Goal: Task Accomplishment & Management: Complete application form

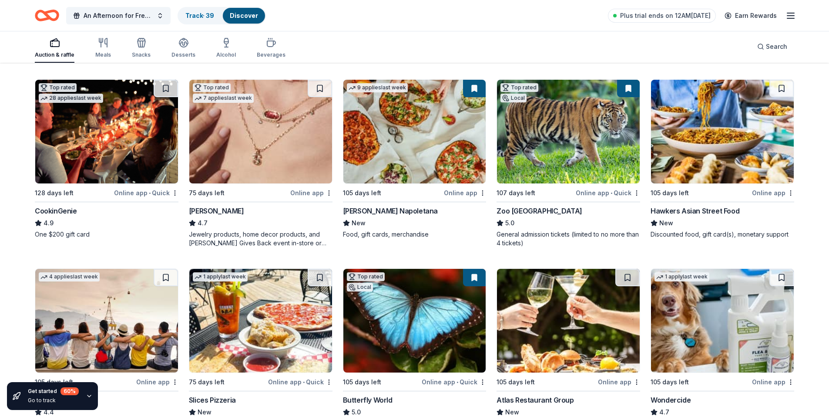
scroll to position [261, 0]
click at [167, 87] on button at bounding box center [166, 88] width 24 height 17
click at [89, 397] on icon "button" at bounding box center [89, 395] width 7 height 7
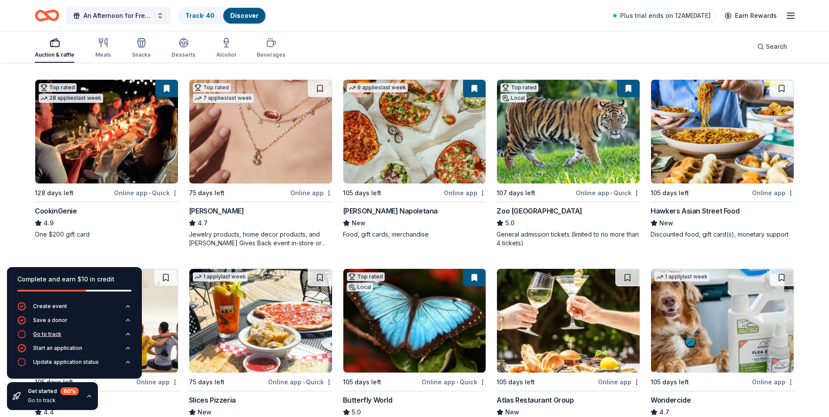
click at [48, 334] on div "Go to track" at bounding box center [47, 333] width 28 height 7
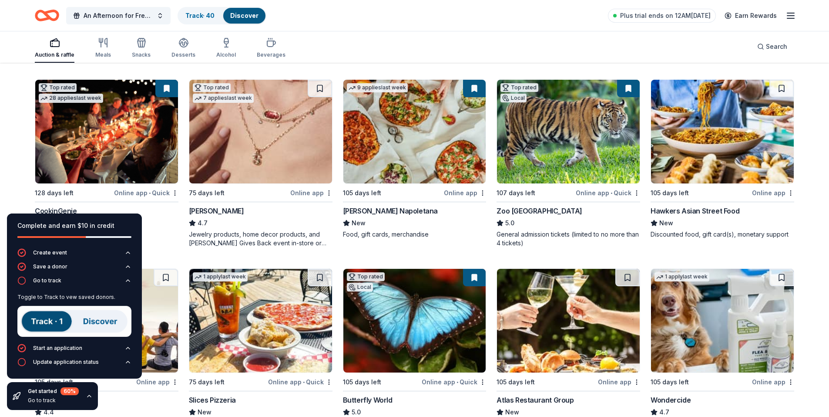
click at [55, 320] on img at bounding box center [74, 321] width 114 height 31
click at [97, 320] on img at bounding box center [74, 321] width 114 height 31
click at [205, 18] on link "Track · 40" at bounding box center [199, 15] width 29 height 7
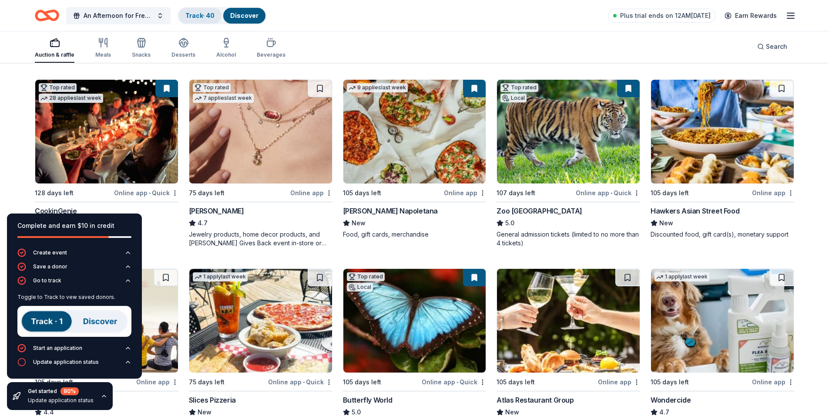
click at [205, 18] on link "Track · 40" at bounding box center [199, 15] width 29 height 7
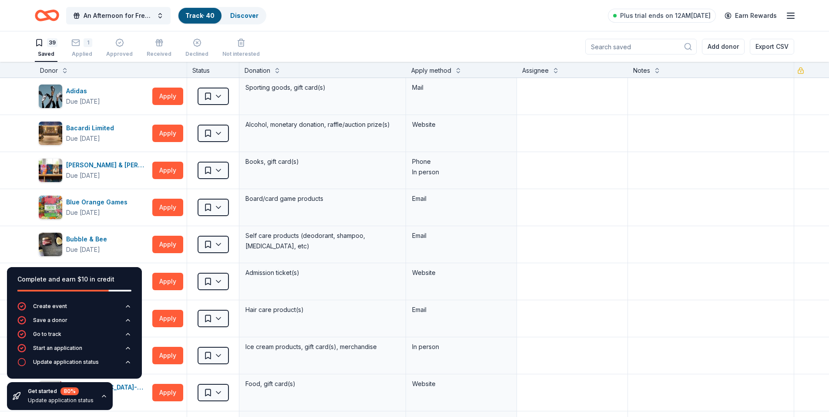
click at [496, 12] on div "An Afternoon for Freedom: Celebrating 20 years of Impact Track · 40 Discover Pl…" at bounding box center [415, 15] width 760 height 20
click at [102, 391] on div "Get started 80 % Update application status" at bounding box center [60, 396] width 106 height 28
click at [102, 397] on icon "button" at bounding box center [104, 395] width 7 height 7
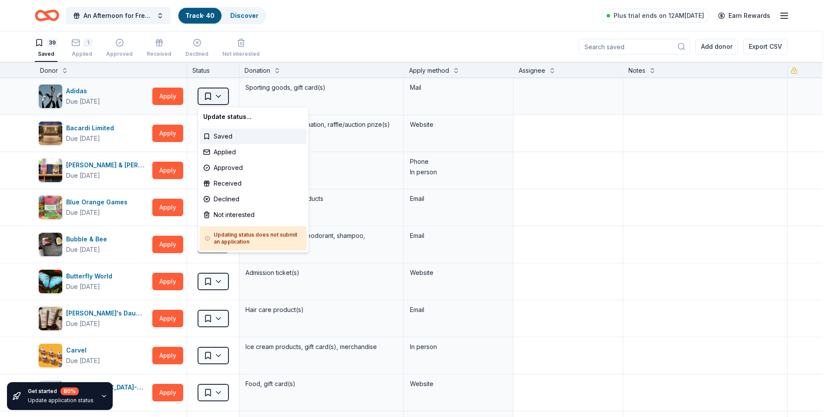
click at [220, 98] on html "An Afternoon for Freedom: Celebrating 20 years of Impact Track · 40 Discover Pl…" at bounding box center [414, 208] width 829 height 417
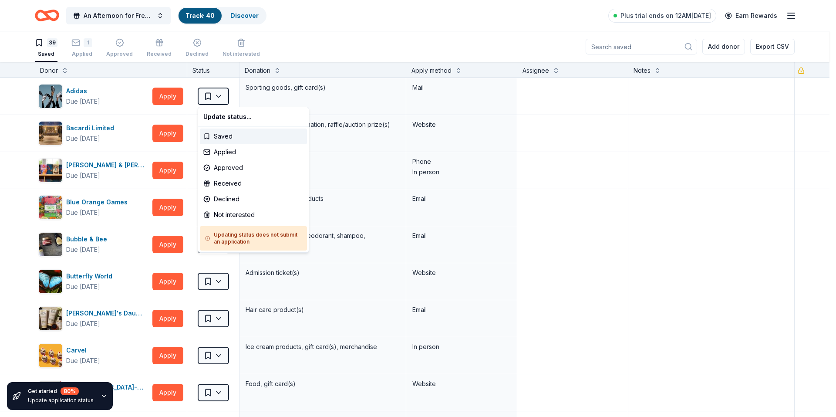
click at [220, 94] on html "An Afternoon for Freedom: Celebrating 20 years of Impact Track · 40 Discover Pl…" at bounding box center [418, 208] width 836 height 417
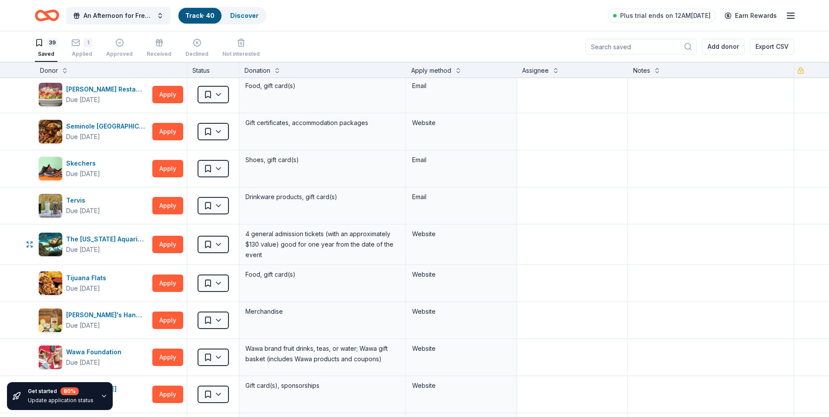
scroll to position [1089, 0]
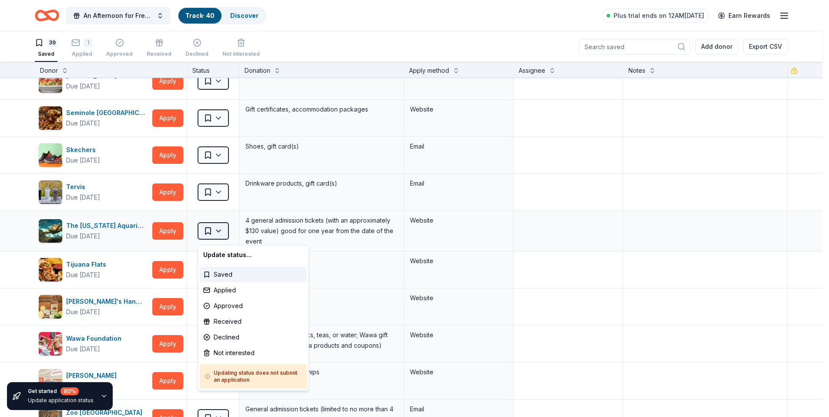
click at [221, 234] on html "An Afternoon for Freedom: Celebrating 20 years of Impact Track · 40 Discover Pl…" at bounding box center [414, 208] width 829 height 417
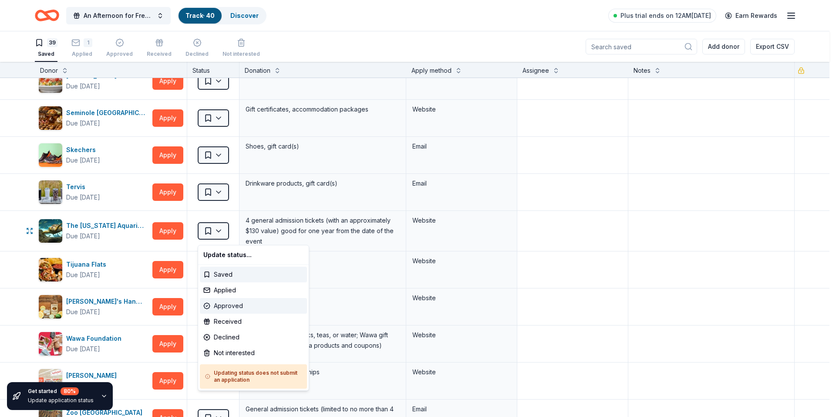
click at [235, 307] on div "Approved" at bounding box center [253, 306] width 107 height 16
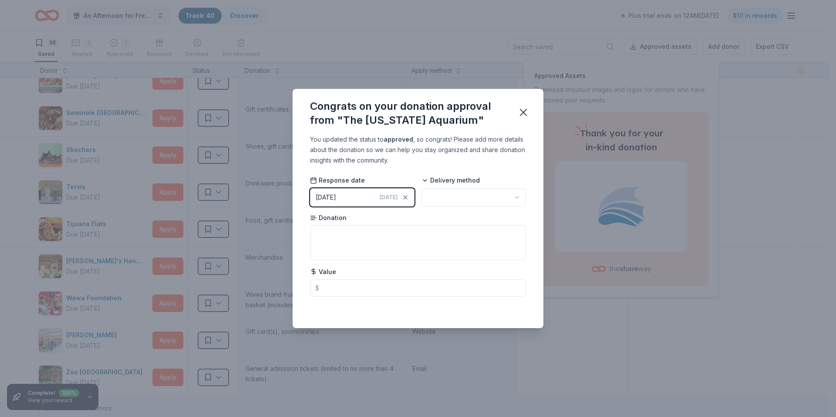
click at [516, 198] on html "An Afternoon for Freedom: Celebrating 20 years of Impact Track · 40 Discover Pl…" at bounding box center [418, 208] width 836 height 417
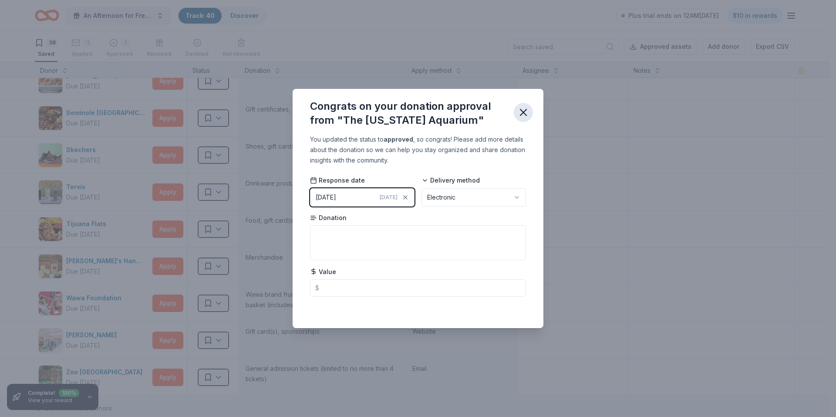
click at [525, 116] on icon "button" at bounding box center [523, 112] width 12 height 12
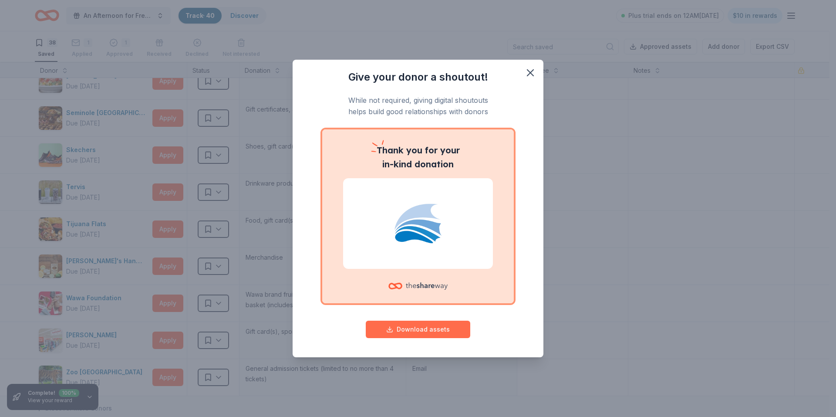
click at [422, 328] on button "Download assets" at bounding box center [418, 328] width 105 height 17
click at [531, 71] on icon "button" at bounding box center [530, 73] width 12 height 12
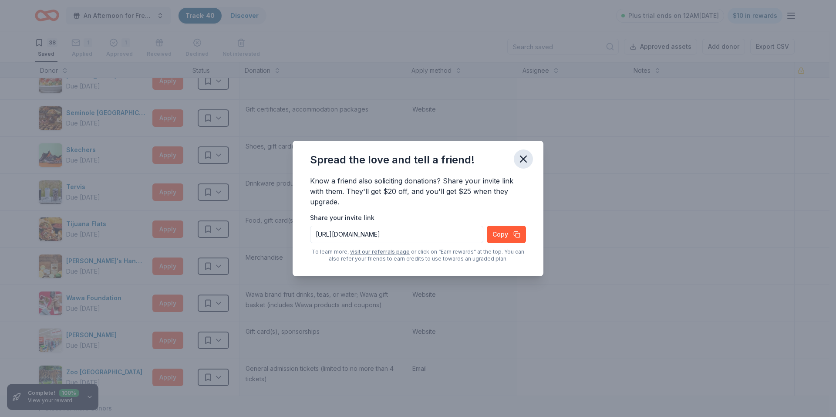
click at [523, 158] on icon "button" at bounding box center [523, 159] width 12 height 12
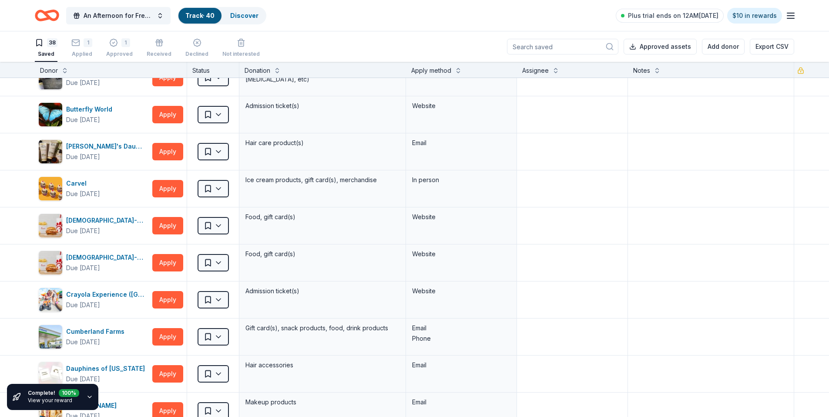
scroll to position [0, 0]
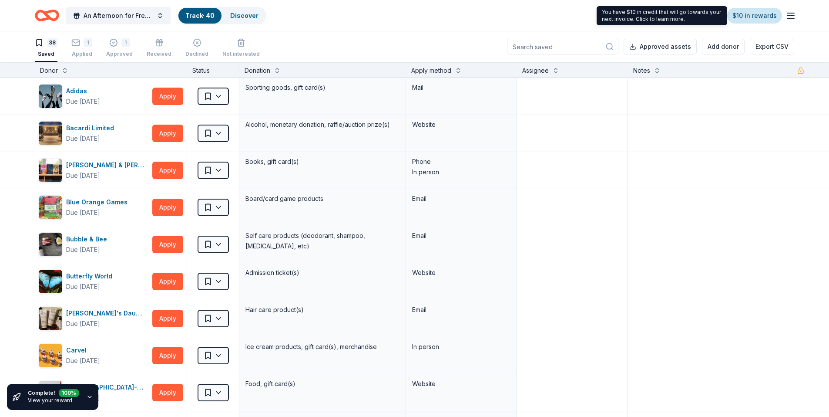
click at [745, 16] on link "$10 in rewards" at bounding box center [755, 16] width 55 height 16
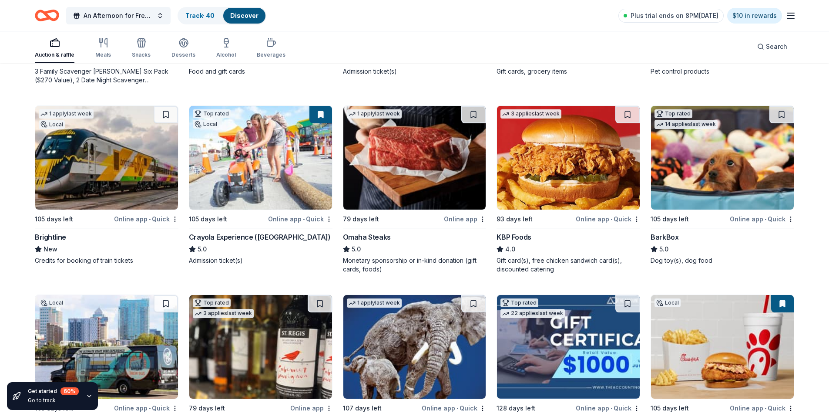
scroll to position [627, 0]
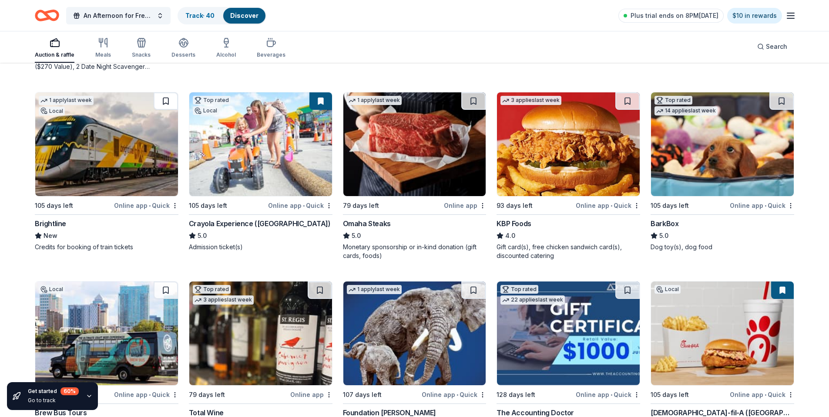
click at [166, 100] on button at bounding box center [166, 100] width 24 height 17
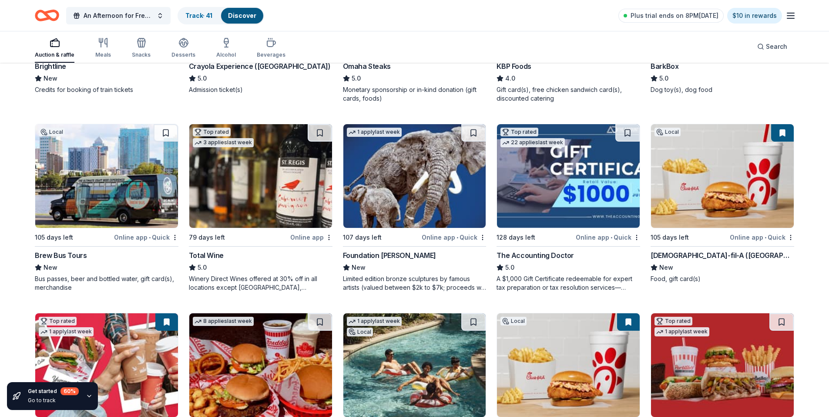
scroll to position [801, 0]
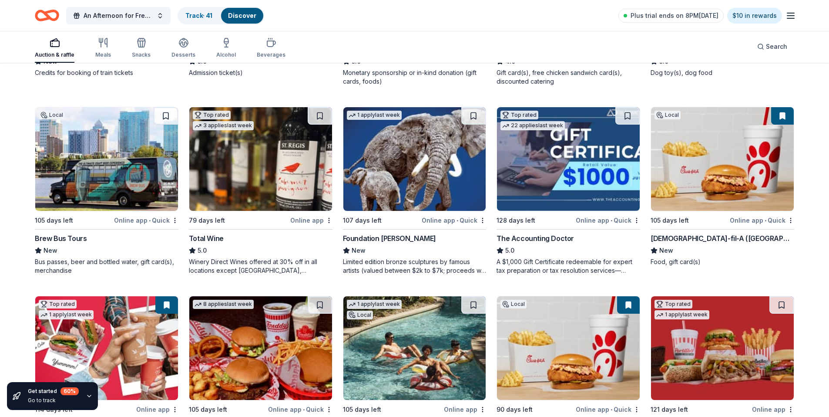
drag, startPoint x: 784, startPoint y: 111, endPoint x: 781, endPoint y: 116, distance: 5.9
click at [784, 112] on button at bounding box center [783, 115] width 23 height 17
click at [781, 116] on button at bounding box center [783, 115] width 23 height 17
click at [785, 116] on button at bounding box center [783, 115] width 23 height 17
click at [783, 115] on button at bounding box center [783, 115] width 23 height 17
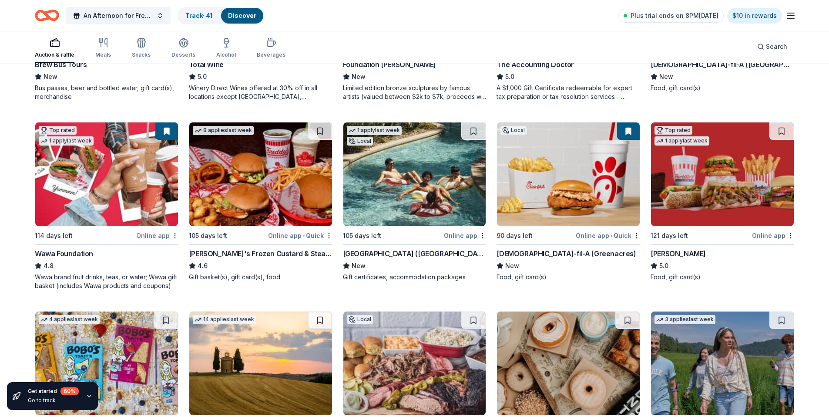
scroll to position [975, 0]
click at [415, 178] on img at bounding box center [415, 174] width 143 height 104
click at [474, 129] on button at bounding box center [474, 130] width 24 height 17
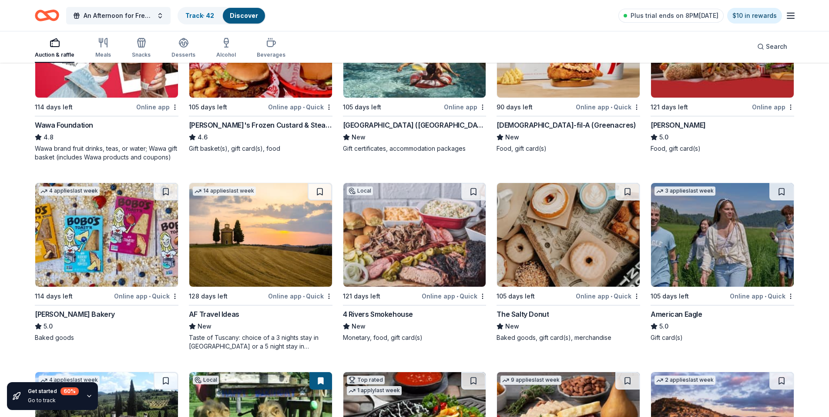
scroll to position [1106, 0]
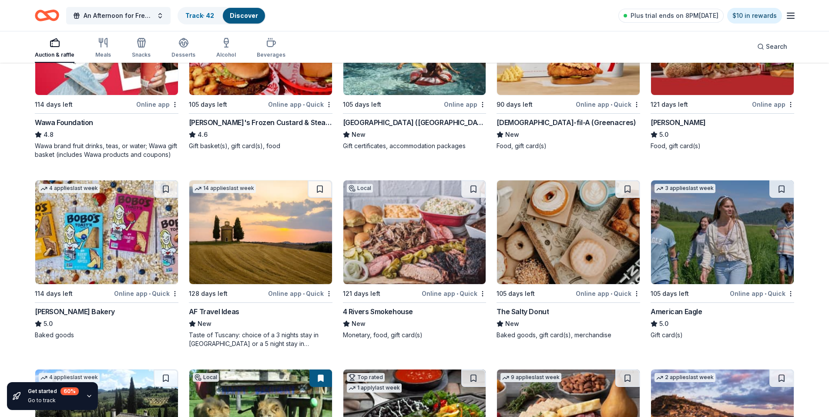
click at [126, 242] on img at bounding box center [106, 232] width 143 height 104
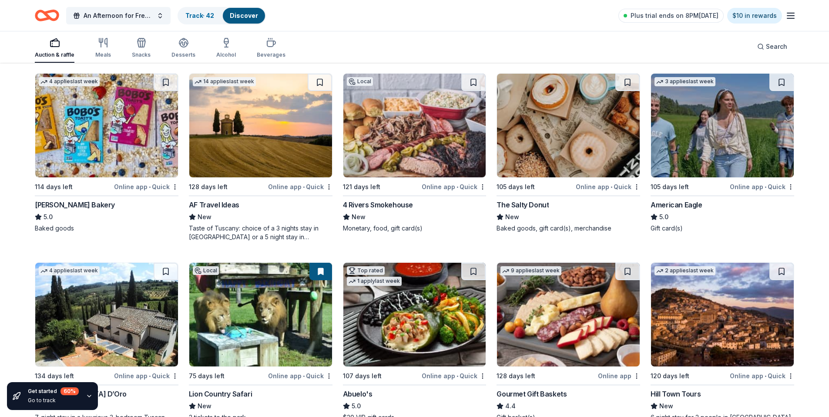
scroll to position [1236, 0]
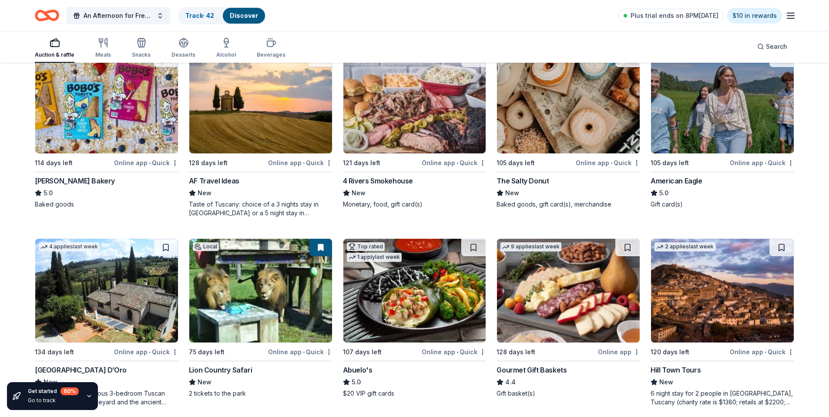
click at [421, 131] on img at bounding box center [415, 102] width 143 height 104
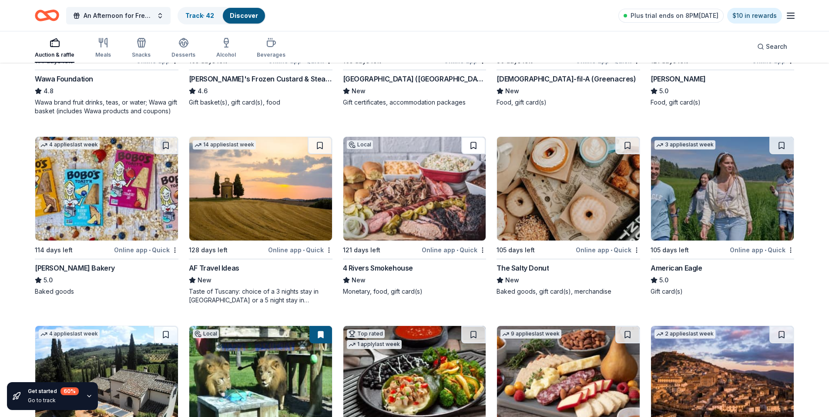
click at [474, 143] on button at bounding box center [474, 145] width 24 height 17
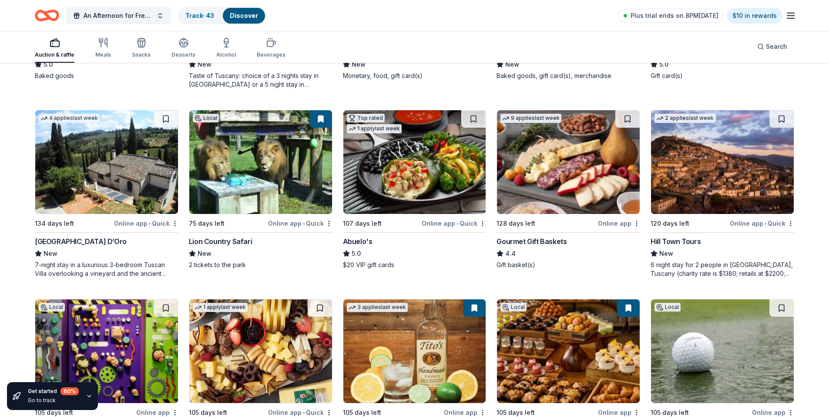
scroll to position [1367, 0]
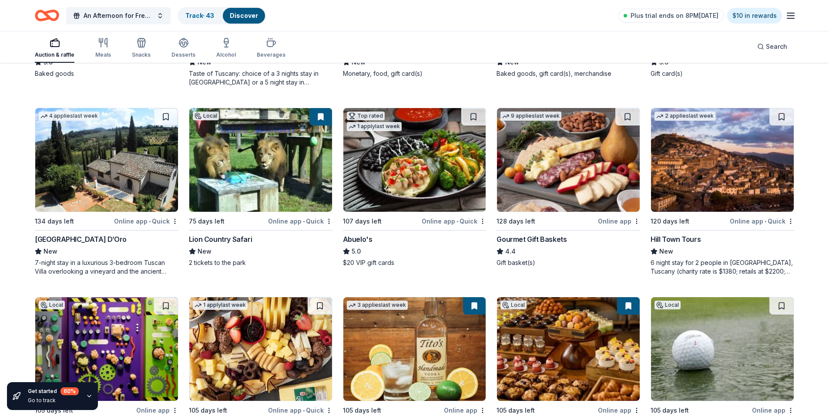
click at [543, 171] on img at bounding box center [568, 160] width 143 height 104
click at [628, 115] on button at bounding box center [628, 116] width 24 height 17
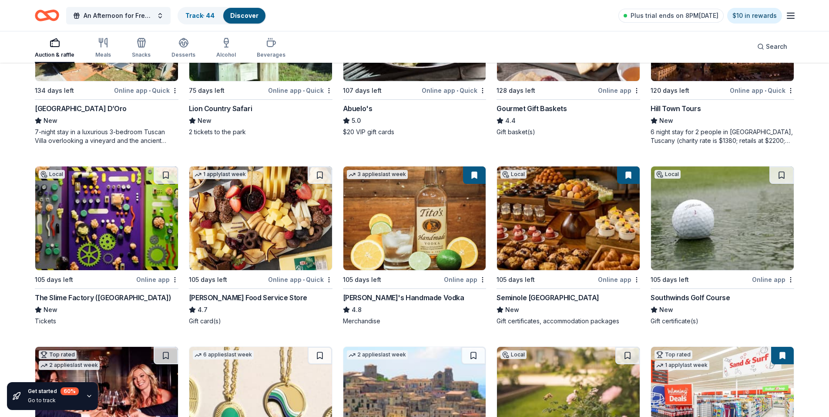
scroll to position [1541, 0]
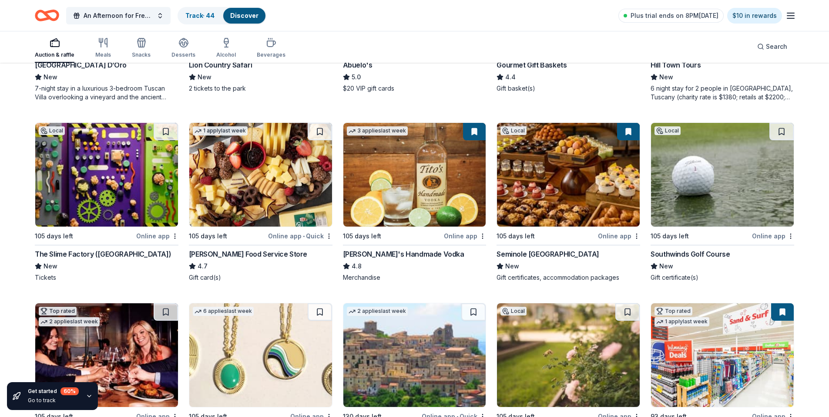
click at [127, 159] on img at bounding box center [106, 175] width 143 height 104
click at [252, 175] on img at bounding box center [260, 175] width 143 height 104
click at [321, 128] on button at bounding box center [320, 131] width 24 height 17
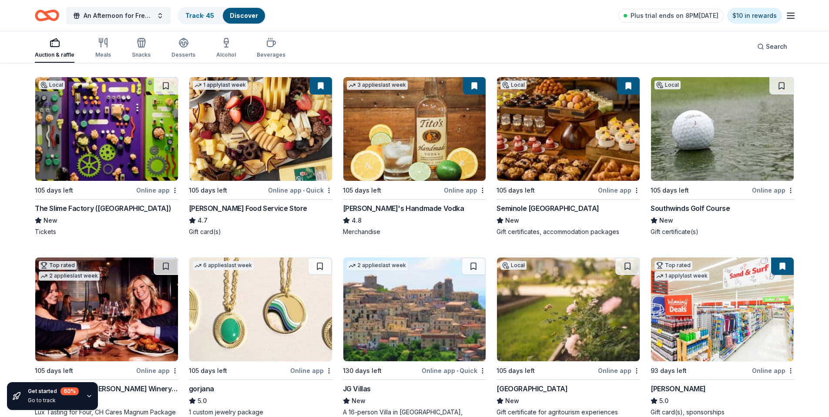
scroll to position [1665, 0]
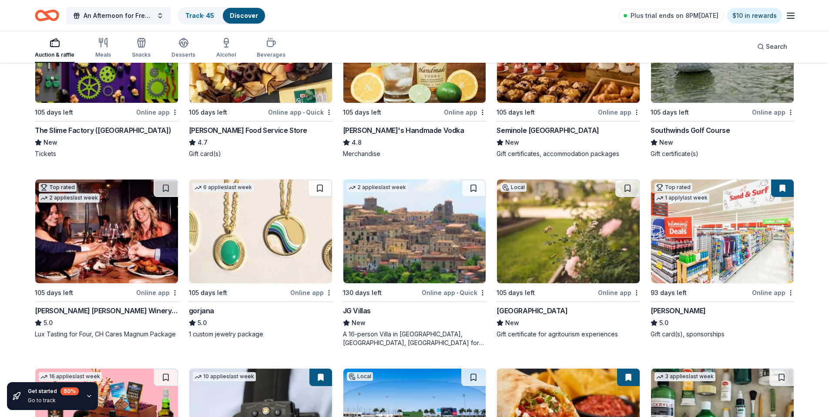
click at [114, 225] on img at bounding box center [106, 231] width 143 height 104
click at [164, 185] on button at bounding box center [166, 187] width 24 height 17
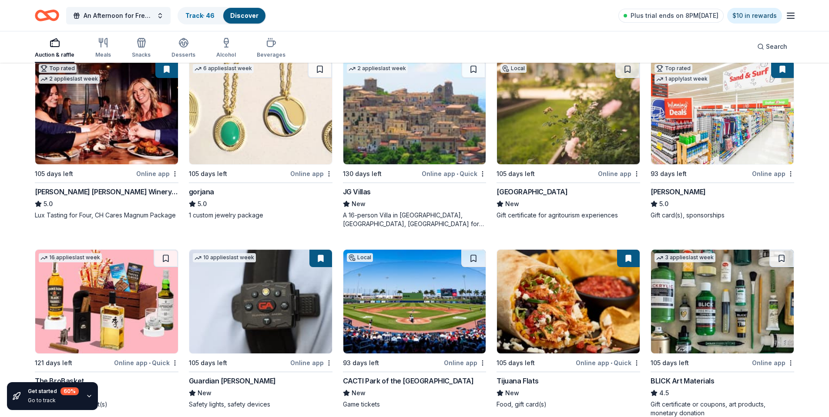
scroll to position [1839, 0]
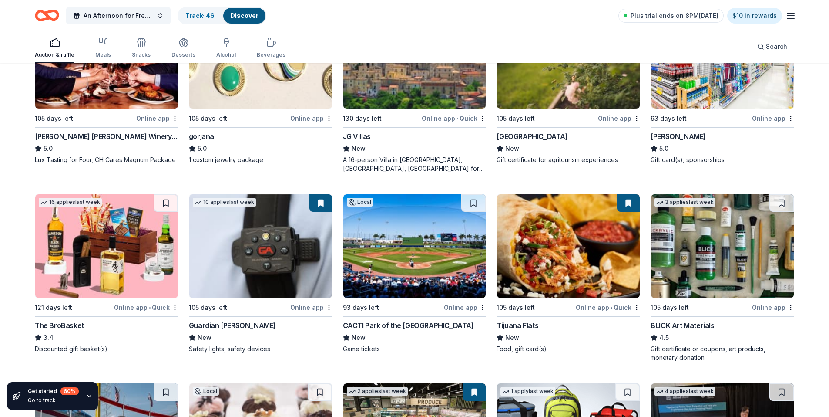
click at [114, 251] on img at bounding box center [106, 246] width 143 height 104
click at [164, 204] on button at bounding box center [166, 202] width 24 height 17
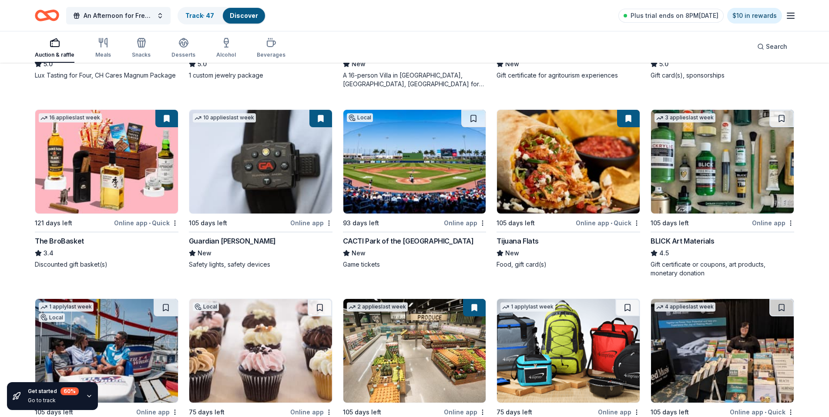
scroll to position [1926, 0]
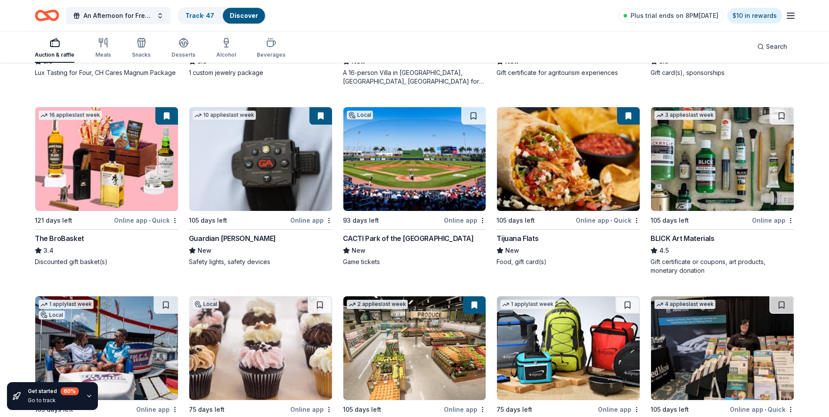
click at [254, 156] on img at bounding box center [260, 159] width 143 height 104
click at [738, 40] on div "Auction & raffle Meals Snacks Desserts Alcohol Beverages Search" at bounding box center [415, 46] width 760 height 32
click at [737, 42] on div "Auction & raffle Meals Snacks Desserts Alcohol Beverages Search" at bounding box center [415, 46] width 760 height 32
click at [736, 41] on div "Auction & raffle Meals Snacks Desserts Alcohol Beverages Search" at bounding box center [415, 46] width 760 height 32
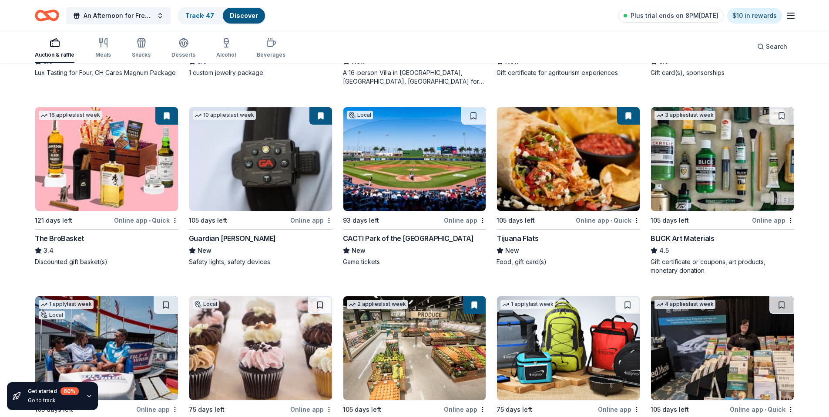
click at [736, 41] on div "Auction & raffle Meals Snacks Desserts Alcohol Beverages Search" at bounding box center [415, 46] width 760 height 32
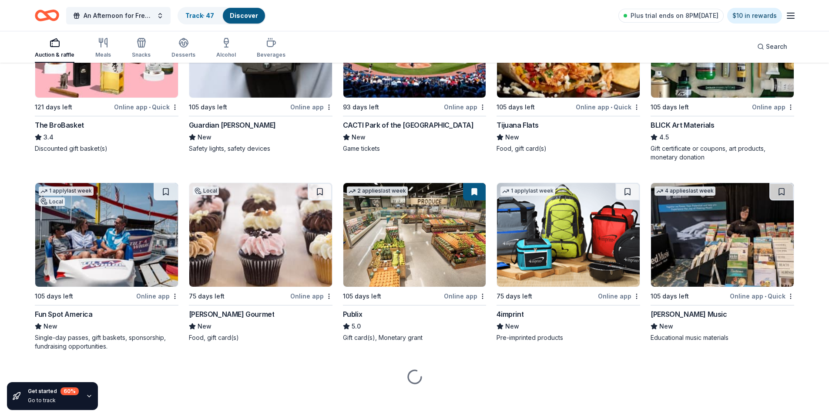
scroll to position [2043, 0]
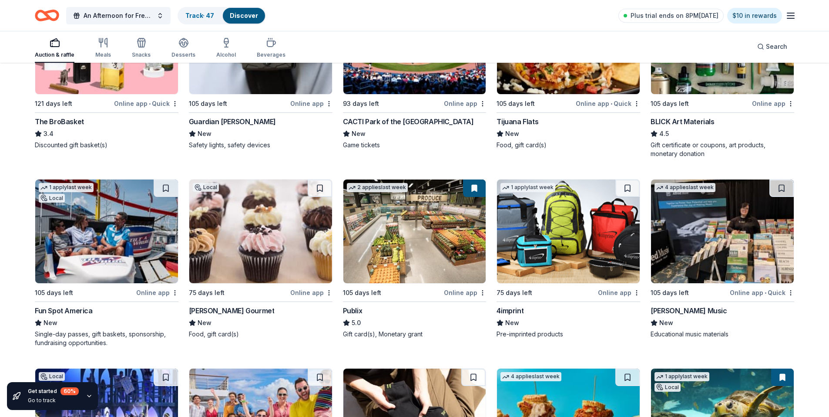
drag, startPoint x: 438, startPoint y: 20, endPoint x: 435, endPoint y: 26, distance: 7.0
click at [438, 18] on div "An Afternoon for Freedom: Celebrating 20 years of Impact Track · 47 Discover Pl…" at bounding box center [415, 15] width 760 height 20
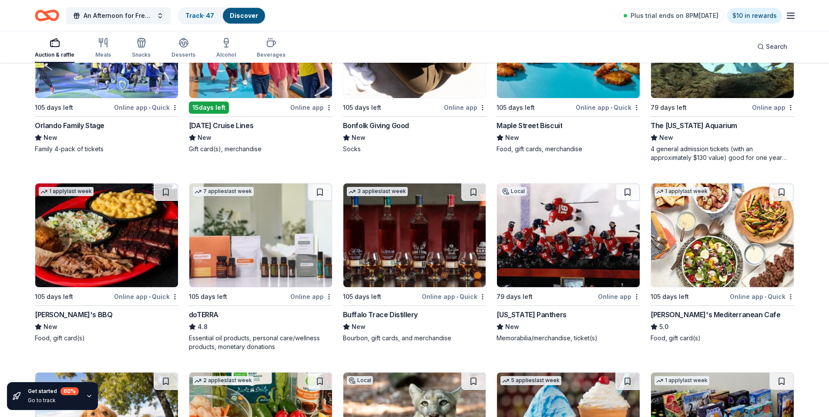
scroll to position [2421, 0]
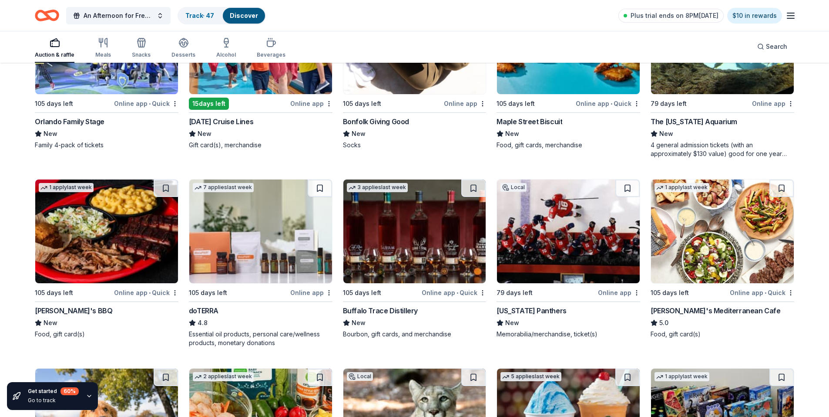
click at [714, 230] on img at bounding box center [722, 231] width 143 height 104
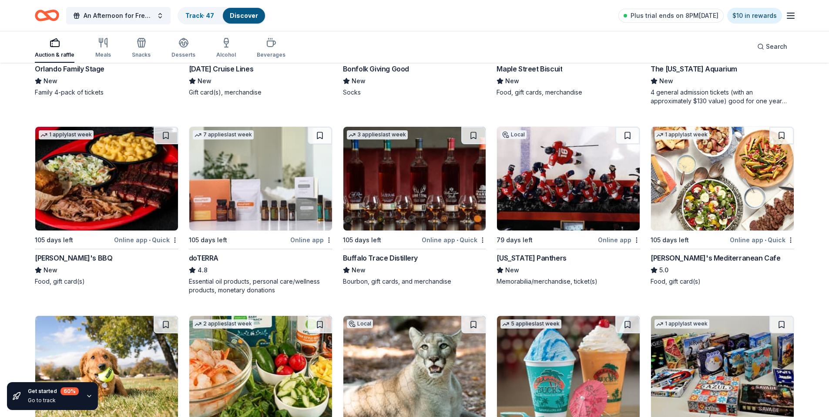
scroll to position [2464, 0]
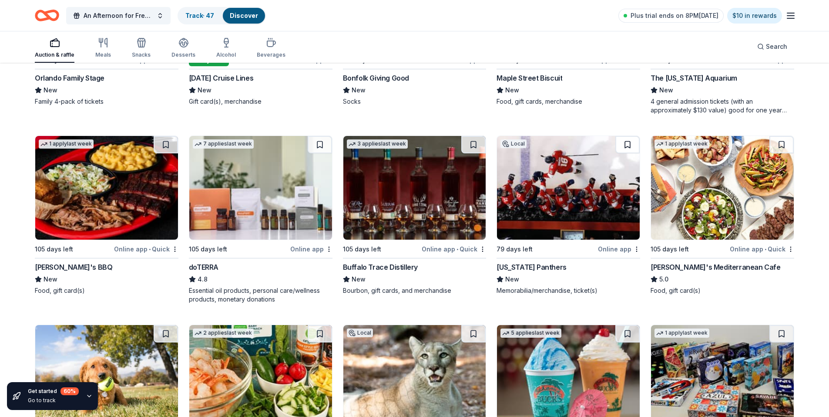
click at [630, 145] on button at bounding box center [628, 144] width 24 height 17
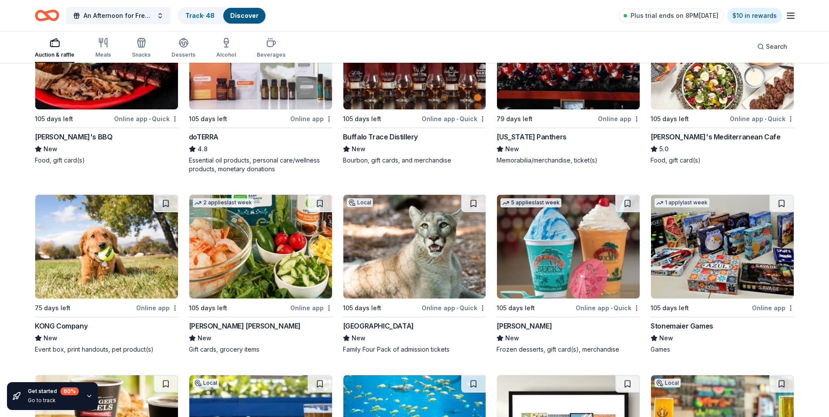
scroll to position [2595, 0]
click at [717, 267] on img at bounding box center [722, 246] width 143 height 104
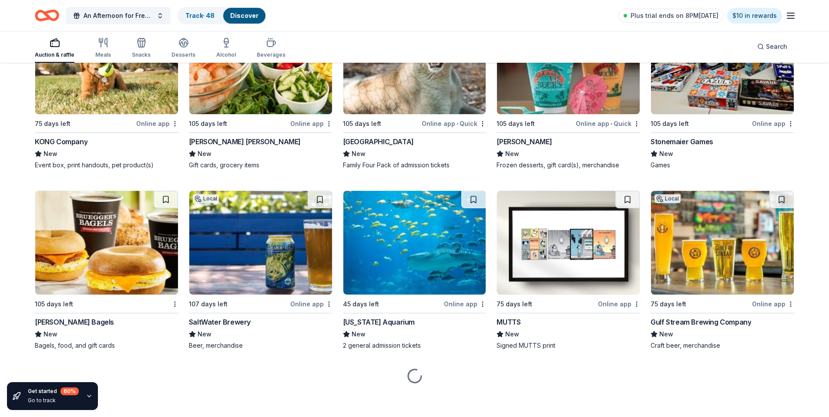
scroll to position [2781, 0]
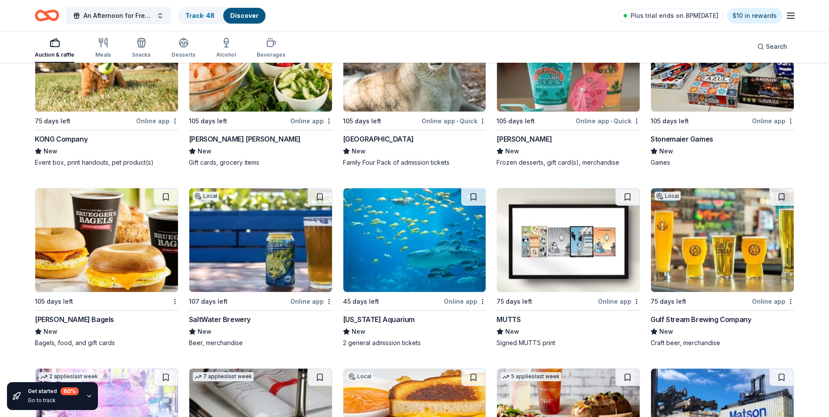
click at [111, 206] on img at bounding box center [106, 240] width 143 height 104
click at [304, 245] on img at bounding box center [260, 240] width 143 height 104
click at [485, 142] on div "Palm Beach Zoo" at bounding box center [415, 139] width 144 height 10
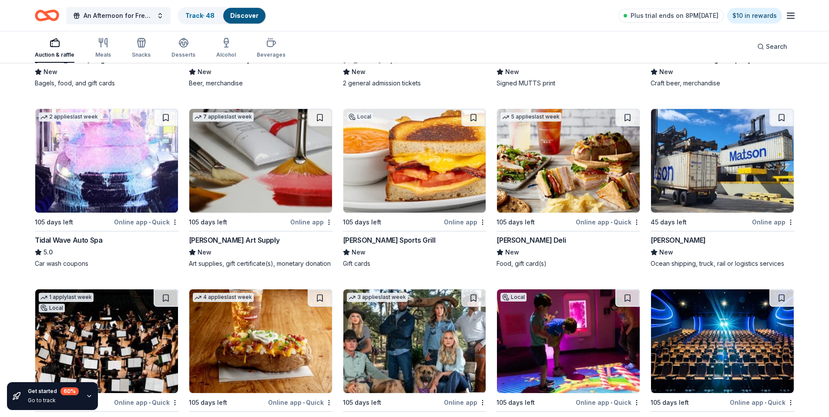
scroll to position [3042, 0]
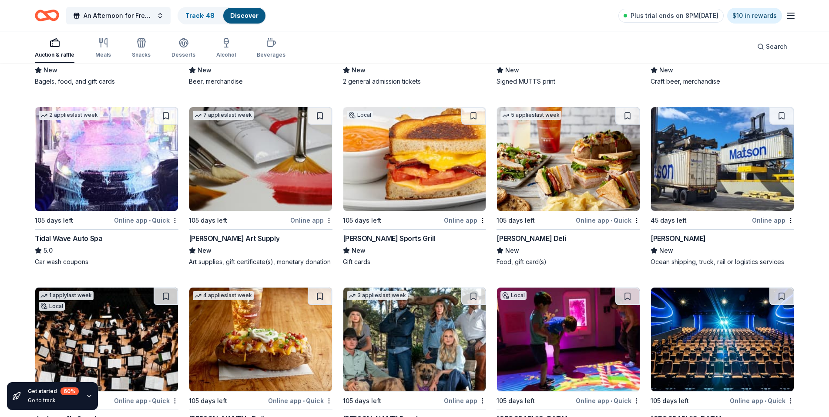
click at [552, 171] on img at bounding box center [568, 159] width 143 height 104
click at [472, 114] on button at bounding box center [474, 115] width 24 height 17
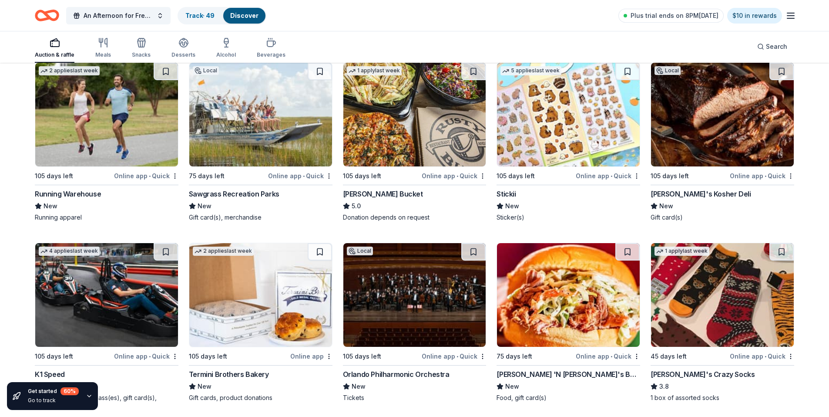
scroll to position [3337, 0]
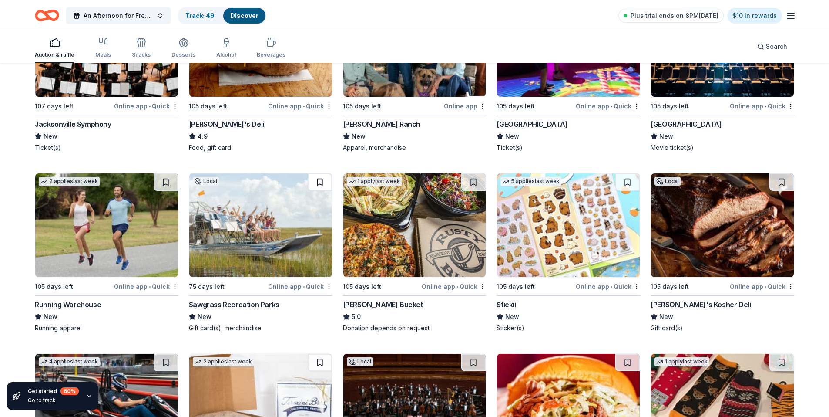
click at [320, 179] on button at bounding box center [320, 181] width 24 height 17
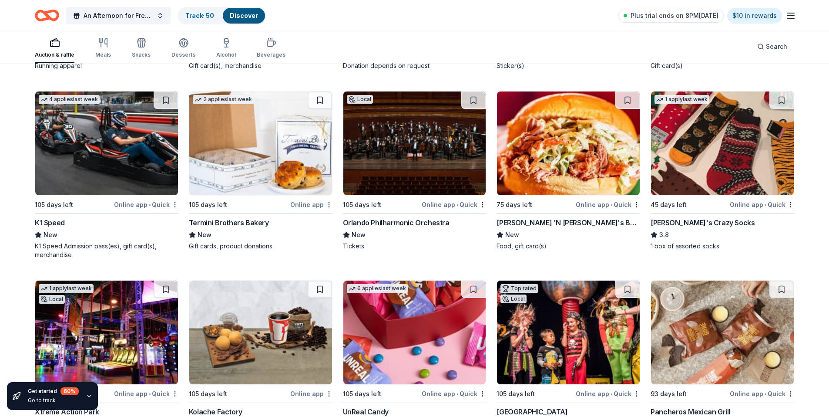
scroll to position [3685, 0]
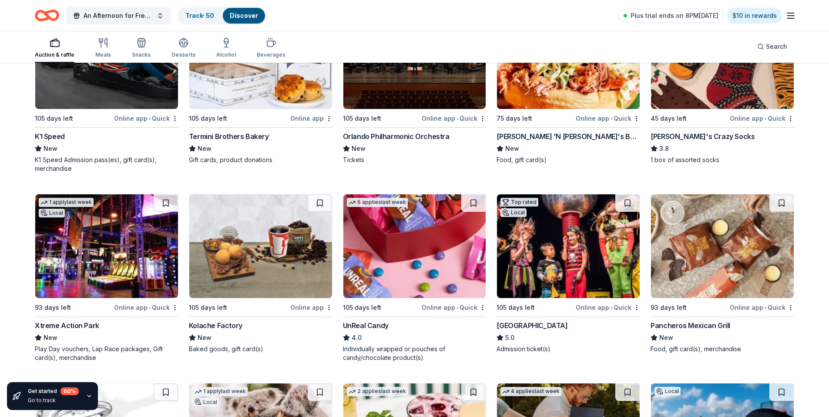
click at [566, 258] on img at bounding box center [568, 246] width 143 height 104
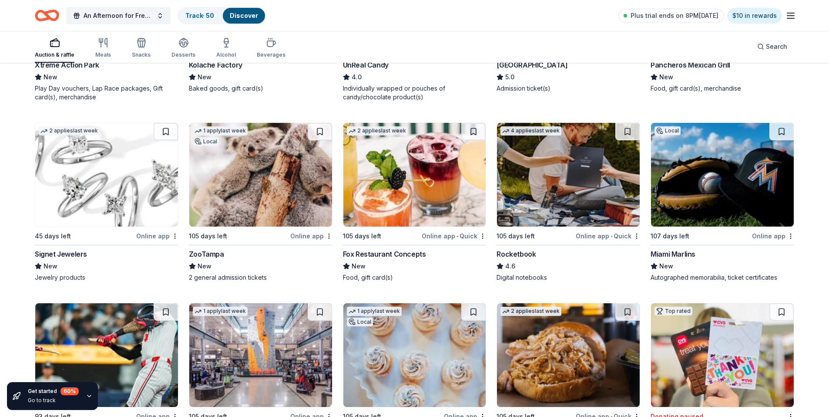
scroll to position [3946, 0]
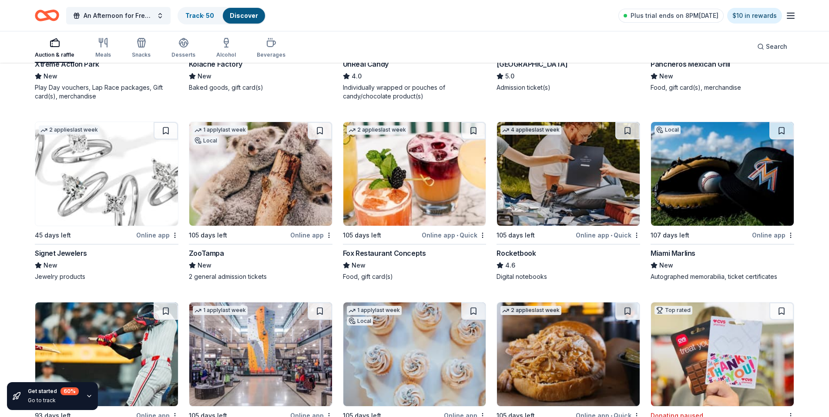
click at [124, 175] on img at bounding box center [106, 174] width 143 height 104
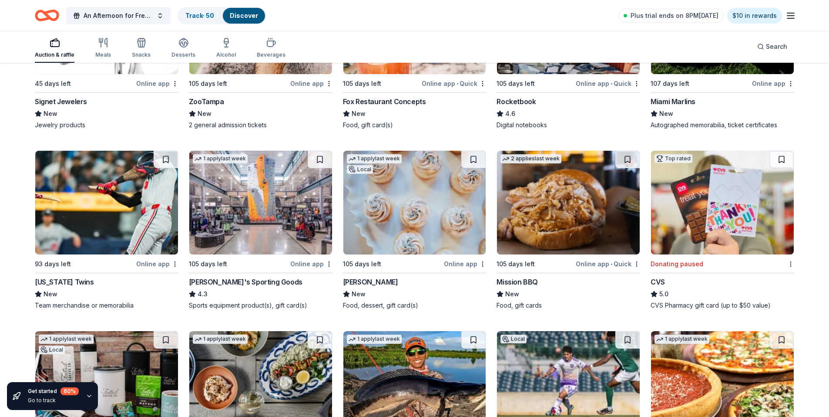
scroll to position [4120, 0]
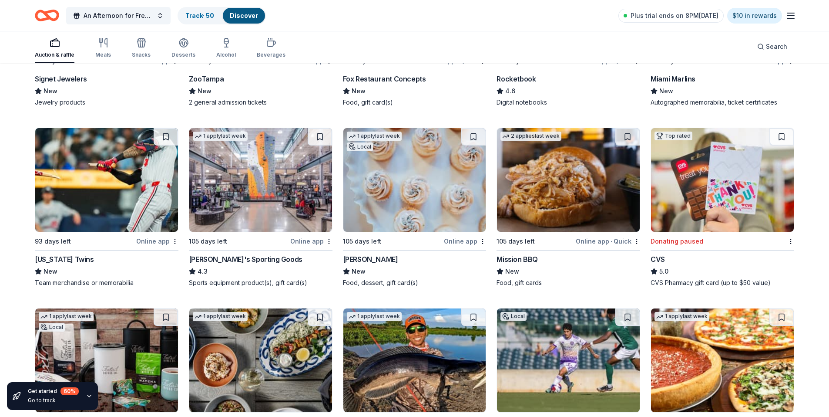
click at [558, 184] on img at bounding box center [568, 180] width 143 height 104
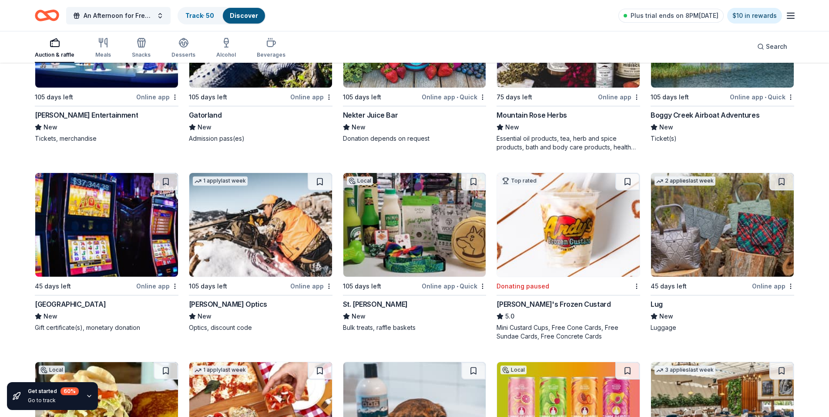
scroll to position [4554, 0]
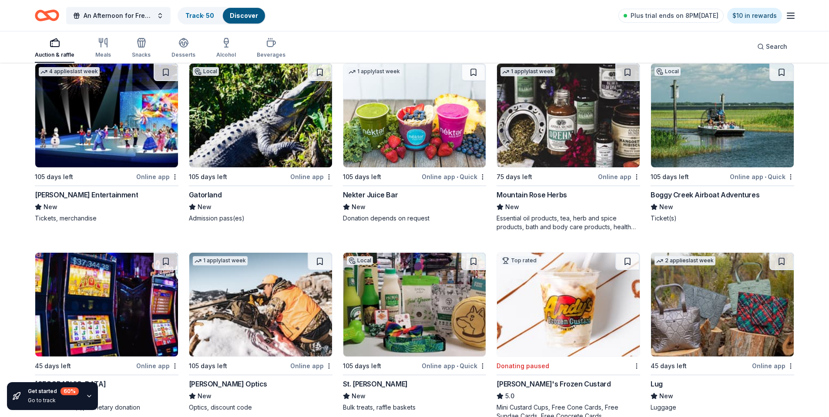
click at [730, 127] on img at bounding box center [722, 116] width 143 height 104
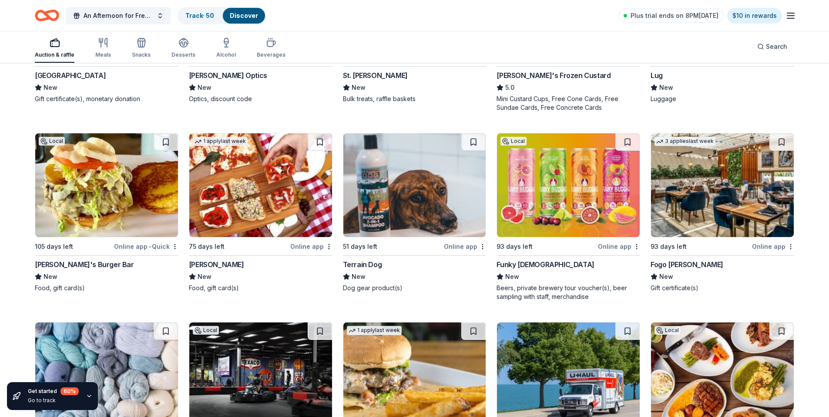
scroll to position [4859, 0]
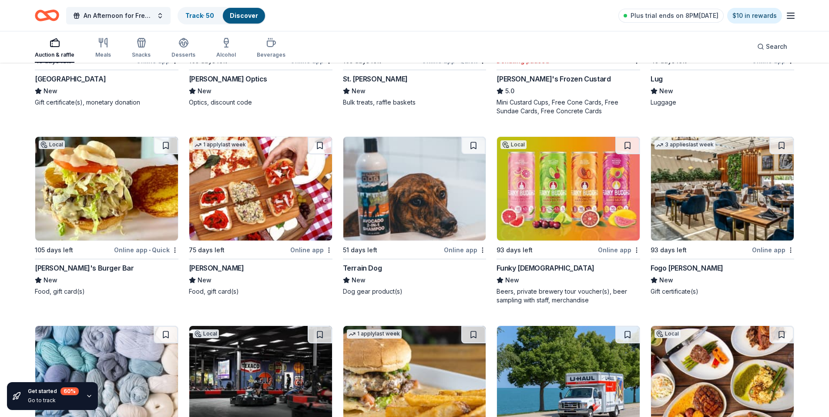
click at [556, 190] on img at bounding box center [568, 189] width 143 height 104
click at [417, 90] on div "New" at bounding box center [415, 91] width 144 height 10
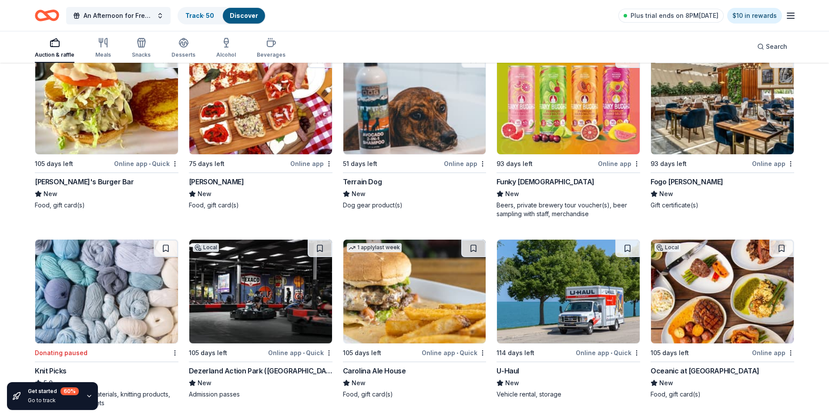
scroll to position [4946, 0]
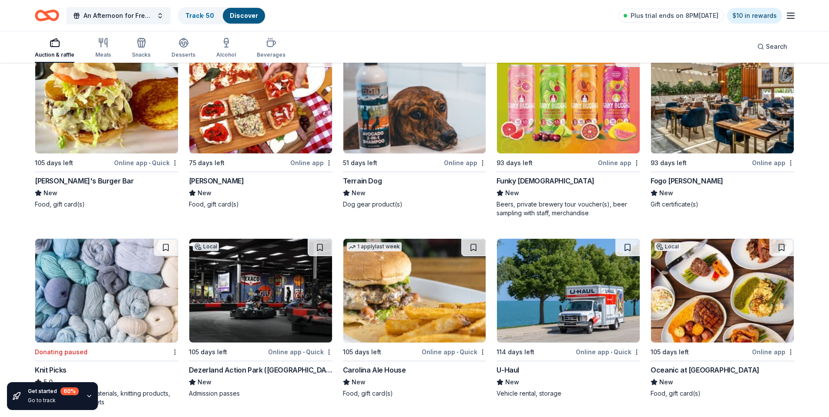
click at [705, 87] on img at bounding box center [722, 102] width 143 height 104
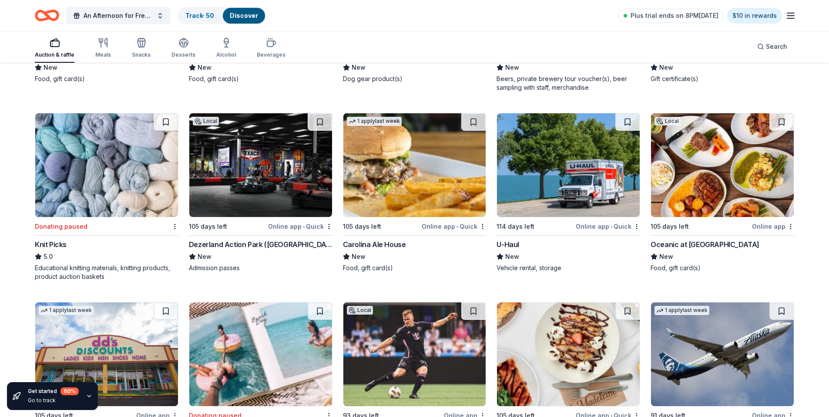
scroll to position [5077, 0]
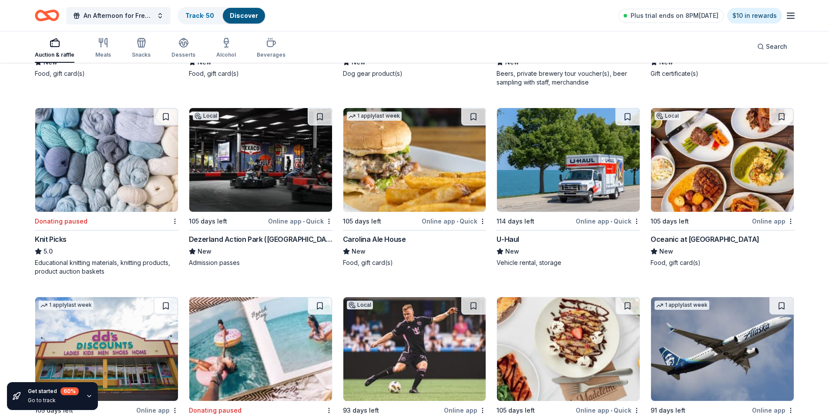
click at [425, 173] on img at bounding box center [415, 160] width 143 height 104
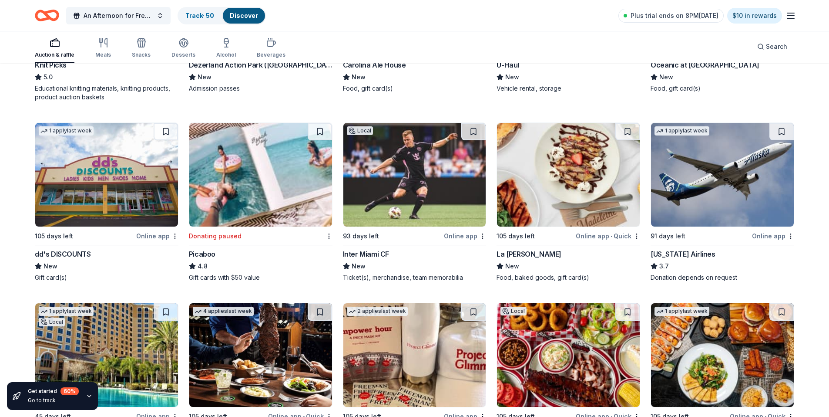
scroll to position [5294, 0]
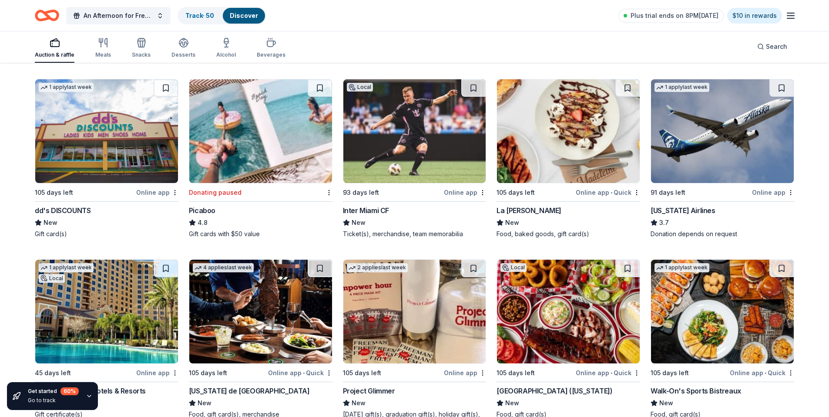
click at [710, 151] on img at bounding box center [722, 131] width 143 height 104
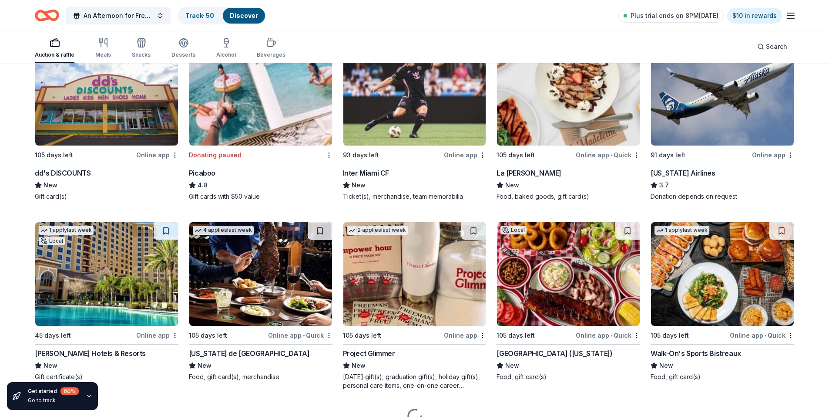
scroll to position [5374, 0]
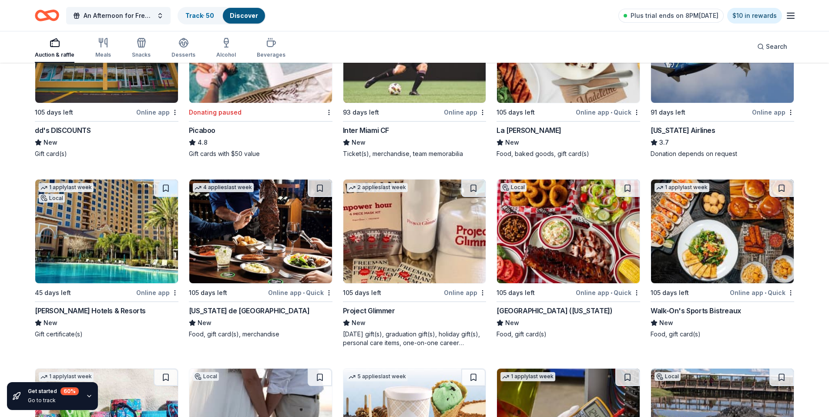
click at [97, 243] on img at bounding box center [106, 231] width 143 height 104
click at [166, 187] on button at bounding box center [166, 187] width 24 height 17
click at [247, 247] on img at bounding box center [260, 231] width 143 height 104
click at [194, 125] on div "Donating paused Picaboo 4.8 Gift cards with $50 value" at bounding box center [261, 78] width 144 height 159
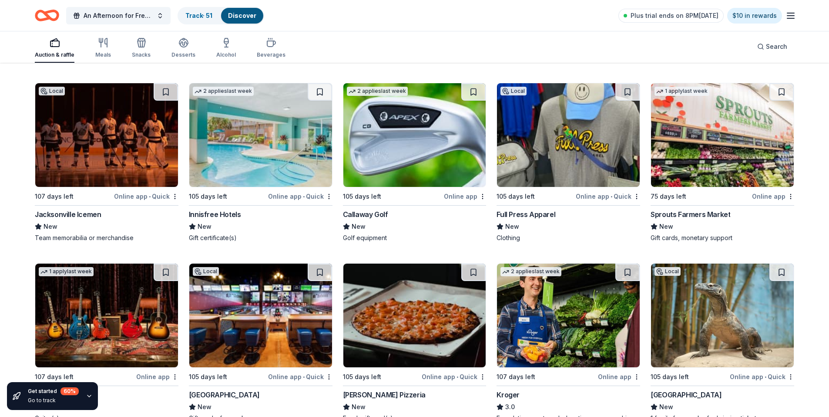
scroll to position [6017, 0]
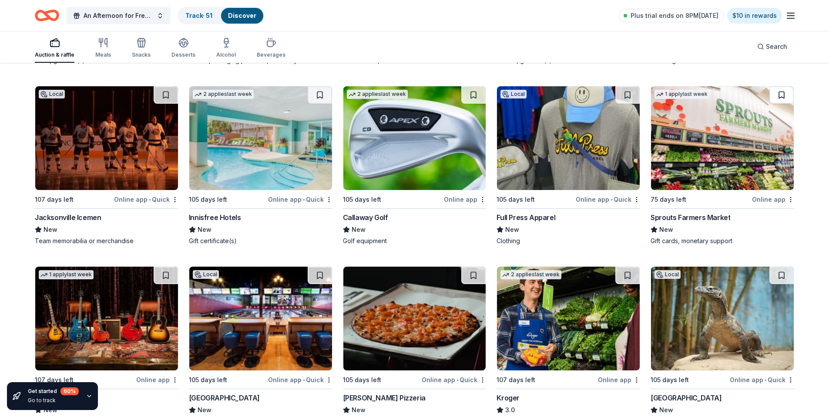
click at [779, 93] on button at bounding box center [782, 94] width 24 height 17
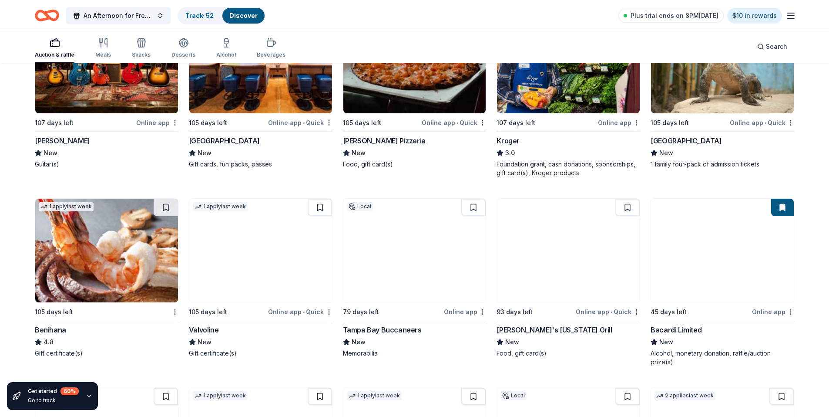
scroll to position [6278, 0]
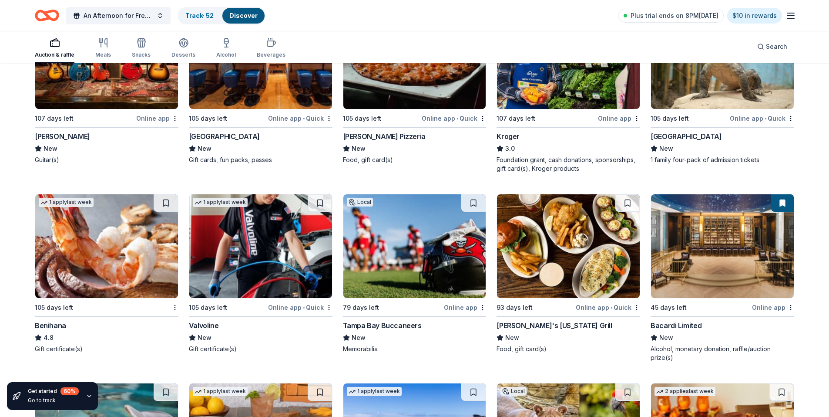
click at [88, 239] on img at bounding box center [106, 246] width 143 height 104
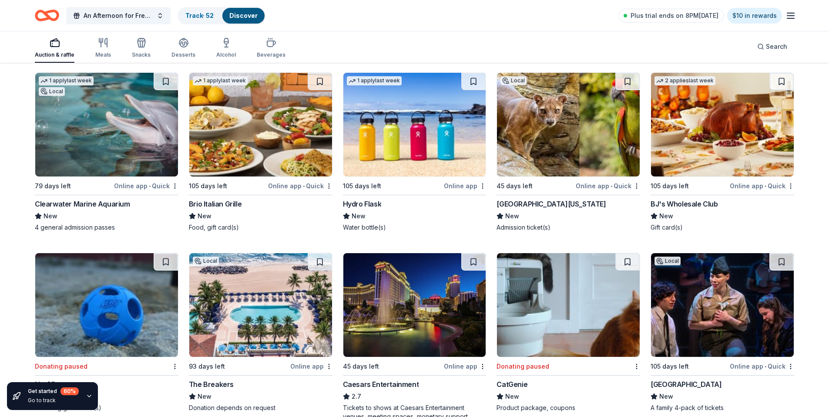
scroll to position [6583, 0]
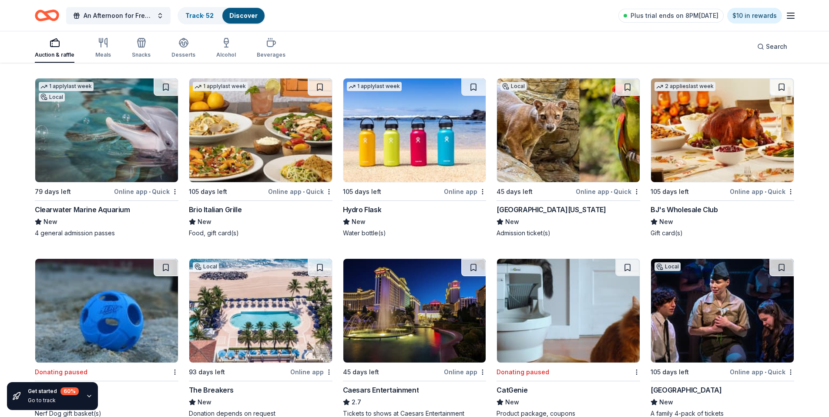
click at [112, 127] on img at bounding box center [106, 130] width 143 height 104
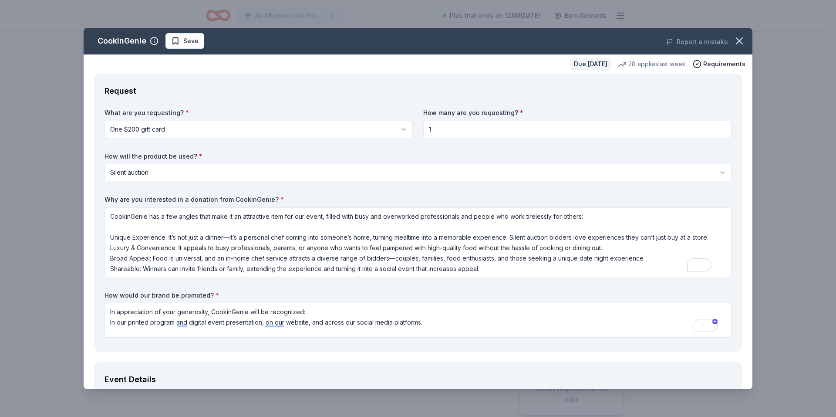
scroll to position [1, 0]
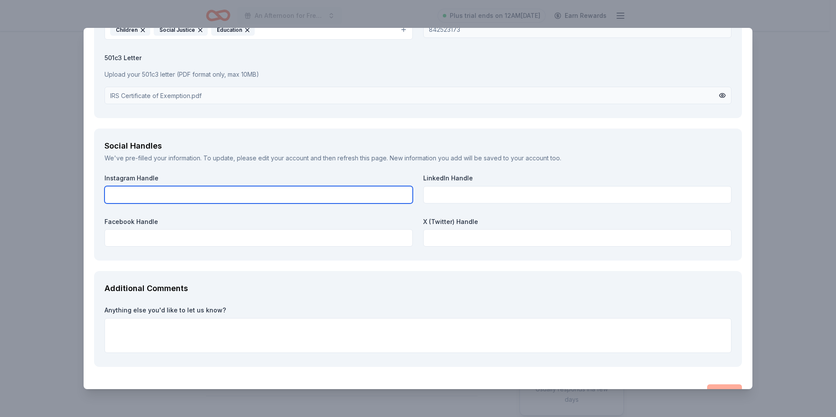
click at [145, 192] on input "text" at bounding box center [259, 194] width 308 height 17
paste input "https://www.instagram.com/humantraffickingcoalitionpb?igsh=aGRzemw0cG8yMml4"
click at [331, 197] on input "https://www.instagram.com/humantraffickingcoalitionpb?igsh=aGRzemw0cG8yMml4 or …" at bounding box center [259, 194] width 308 height 17
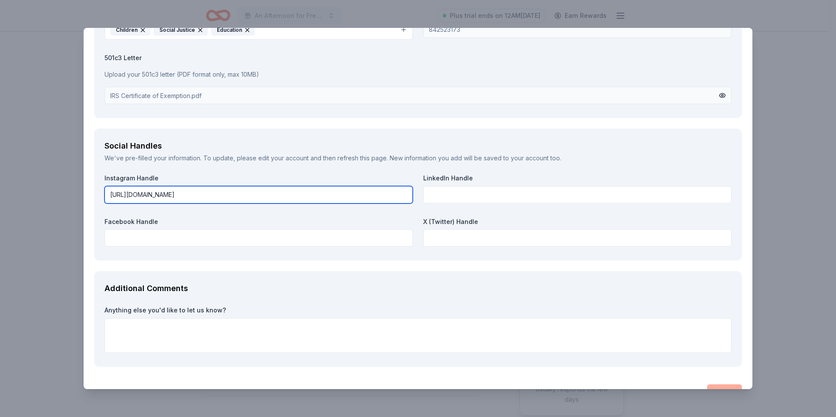
scroll to position [0, 0]
click at [187, 194] on input "@humantraffickingcoalition" at bounding box center [259, 194] width 308 height 17
type input "@humantraffickingcoalitionpb"
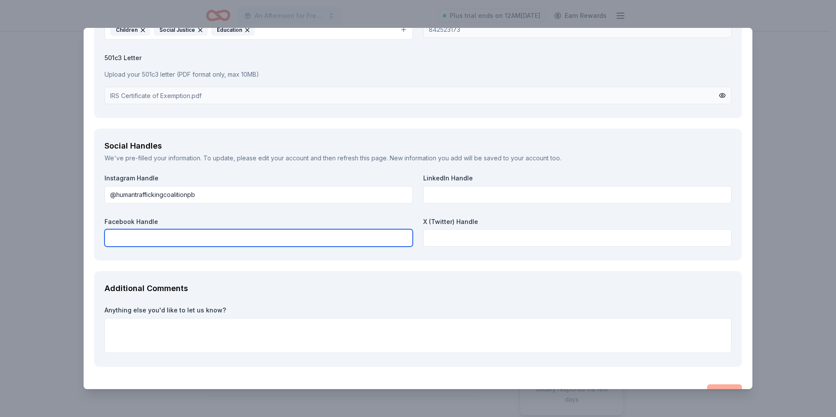
click at [154, 242] on input "text" at bounding box center [259, 237] width 308 height 17
paste input "Facebook.com/HUMANTRAFFICKINGCOALITIONOFTHEPALMBEACHES"
type input "Facebook.com/HUMANTRAFFICKINGCOALITIONOFTHEPALMBEACHES"
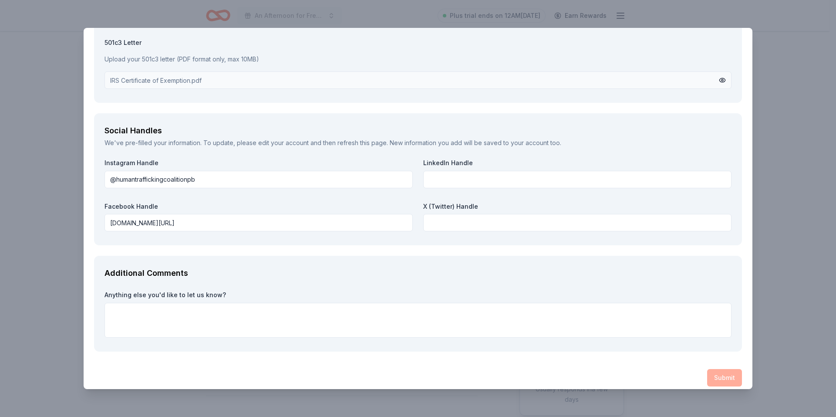
scroll to position [1068, 0]
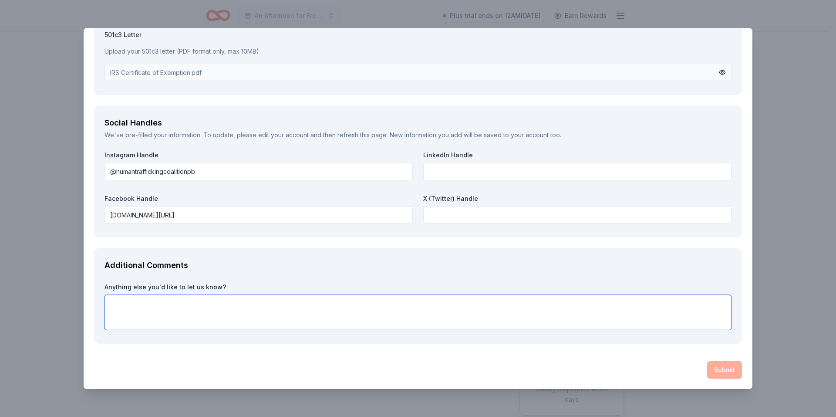
click at [153, 306] on textarea at bounding box center [418, 312] width 627 height 35
paste textarea "With your support, we will celebrate 20 years of progress while ensuring the ne…"
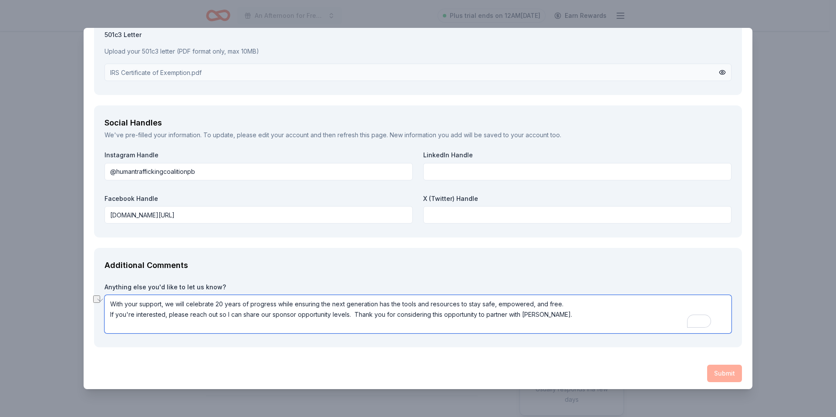
drag, startPoint x: 108, startPoint y: 314, endPoint x: 351, endPoint y: 315, distance: 242.5
click at [351, 315] on textarea "With your support, we will celebrate 20 years of progress while ensuring the ne…" at bounding box center [418, 314] width 627 height 38
type textarea "With your support, we will celebrate 20 years of progress while ensuring the ne…"
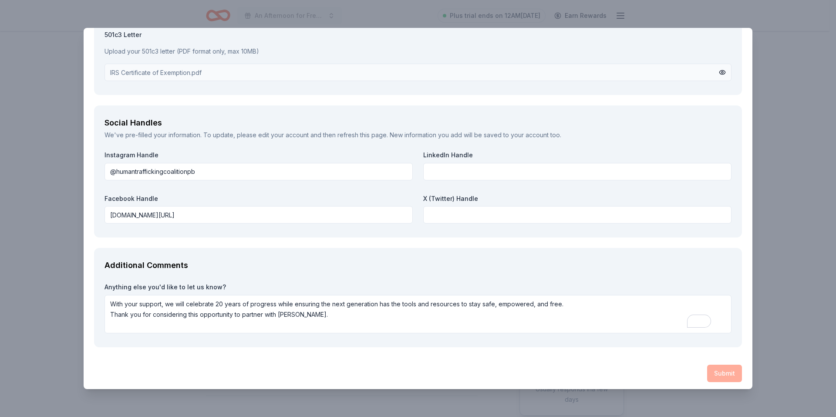
click at [587, 366] on div "Submit" at bounding box center [418, 372] width 648 height 17
click at [718, 372] on div "Submit" at bounding box center [418, 372] width 648 height 17
click at [715, 371] on div "Submit" at bounding box center [418, 372] width 648 height 17
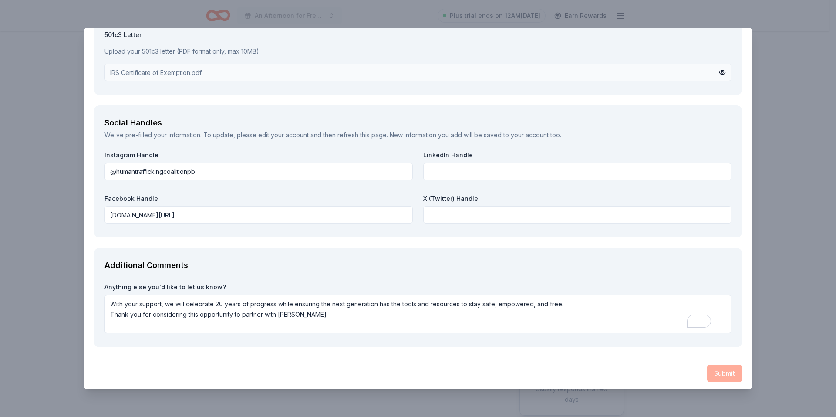
click at [723, 373] on div "Submit" at bounding box center [418, 372] width 648 height 17
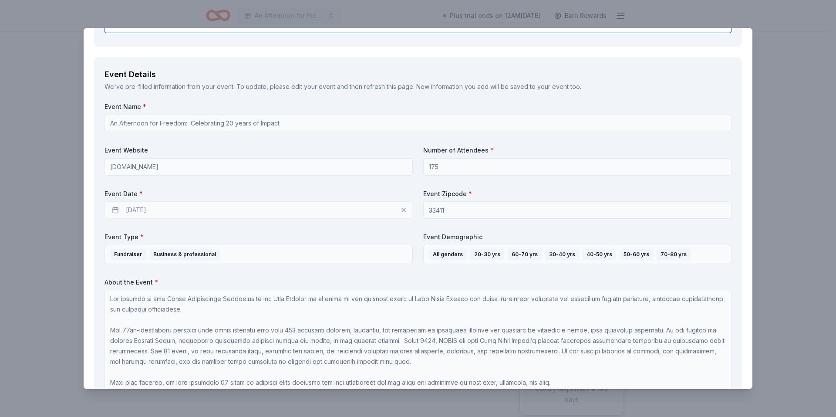
scroll to position [348, 0]
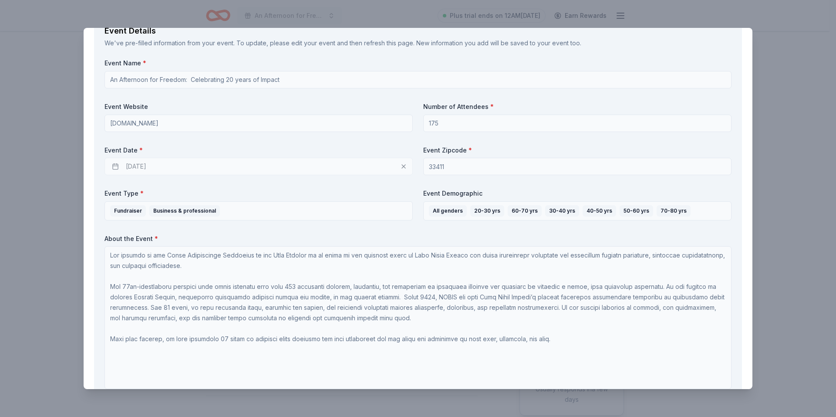
type textarea "In appreciation of your generosity, CookinGenie will be recognized: In our prin…"
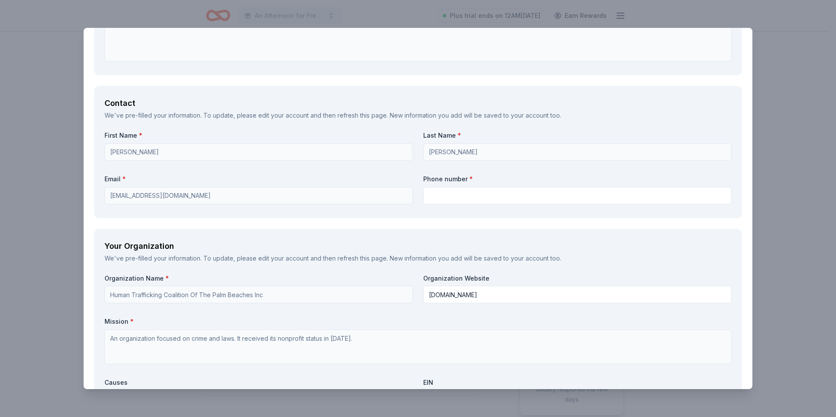
scroll to position [697, 0]
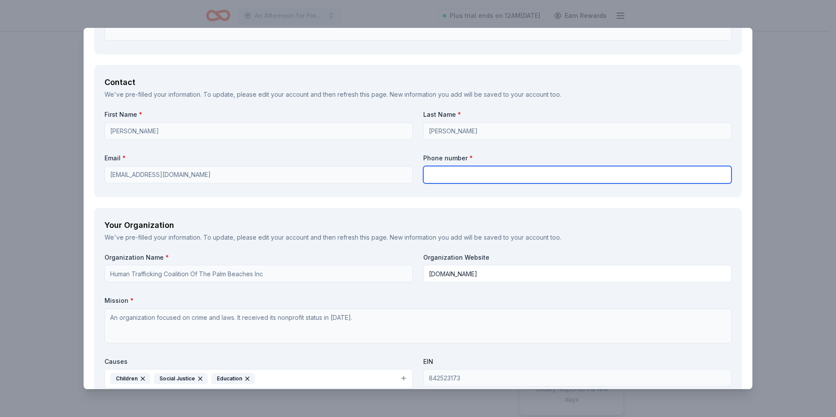
click at [448, 177] on input "text" at bounding box center [577, 174] width 308 height 17
type input "5619015482"
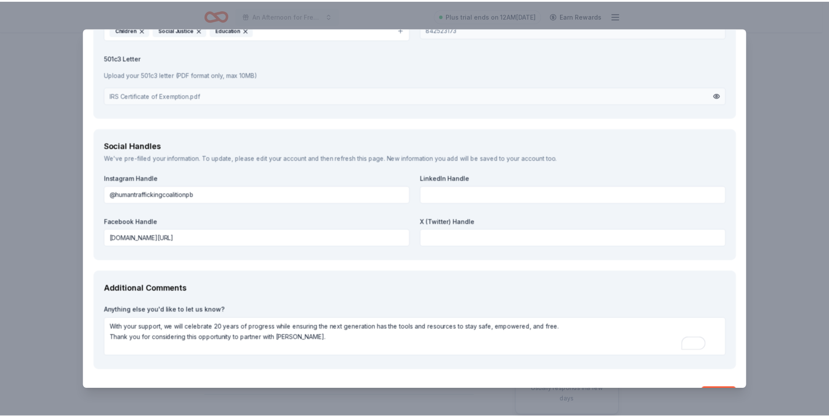
scroll to position [1072, 0]
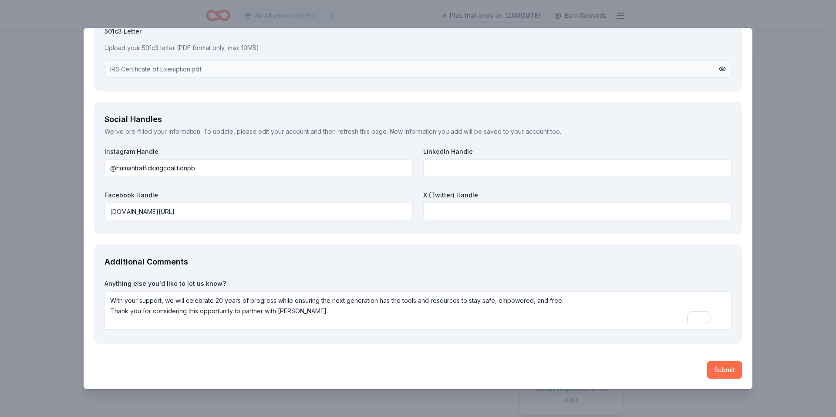
click at [718, 366] on button "Submit" at bounding box center [724, 369] width 35 height 17
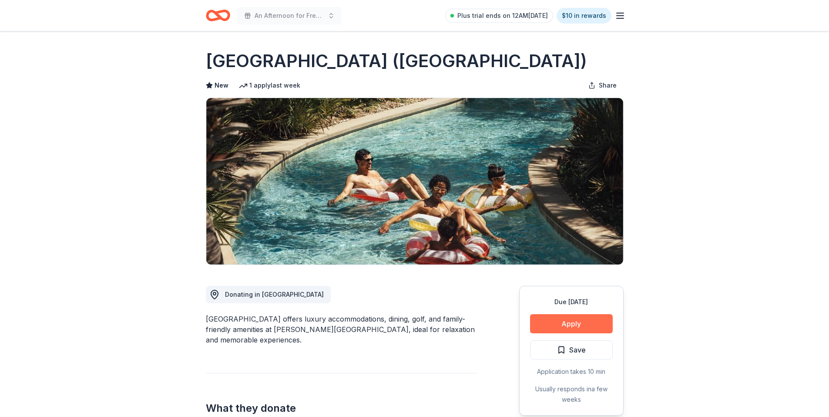
click at [563, 324] on button "Apply" at bounding box center [571, 323] width 83 height 19
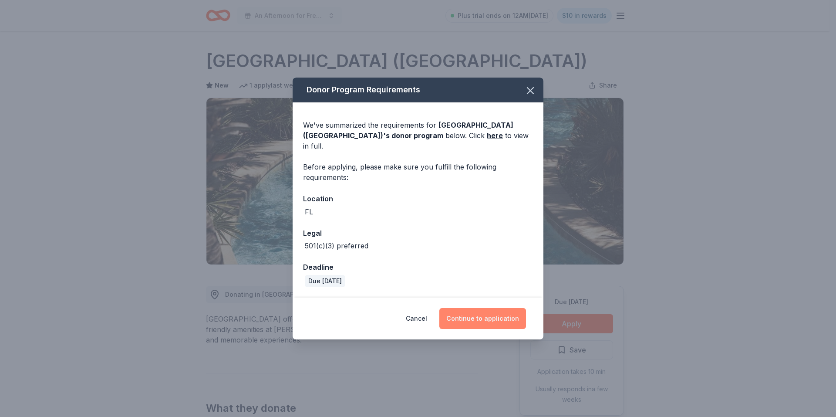
click at [482, 308] on button "Continue to application" at bounding box center [482, 318] width 87 height 21
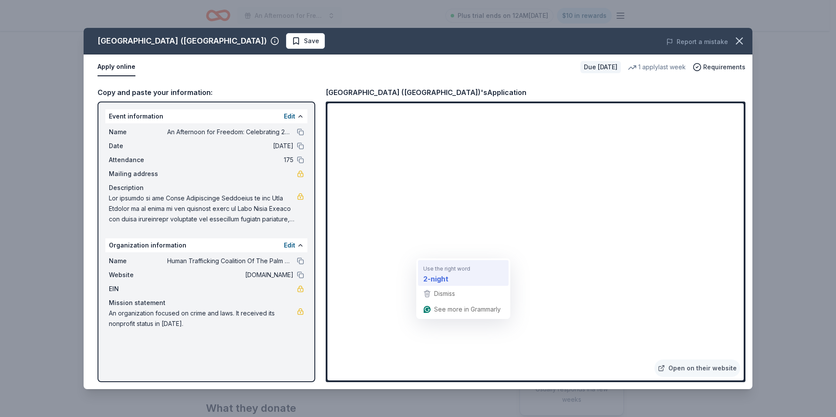
click at [436, 279] on strong "2-night" at bounding box center [435, 278] width 25 height 11
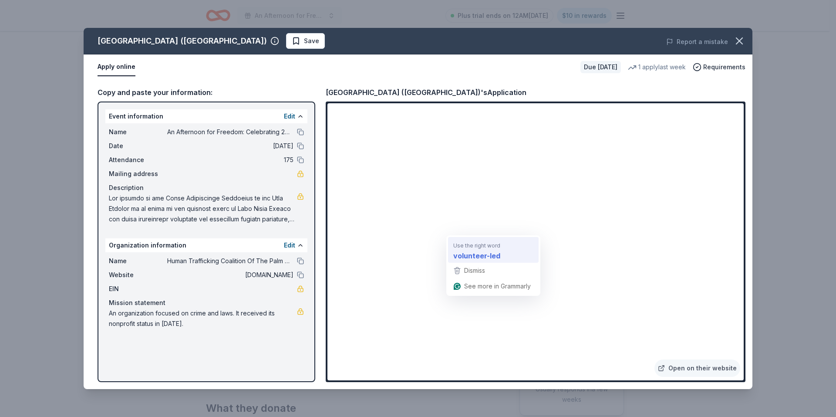
click at [493, 256] on strong "volunteer-led" at bounding box center [476, 255] width 47 height 11
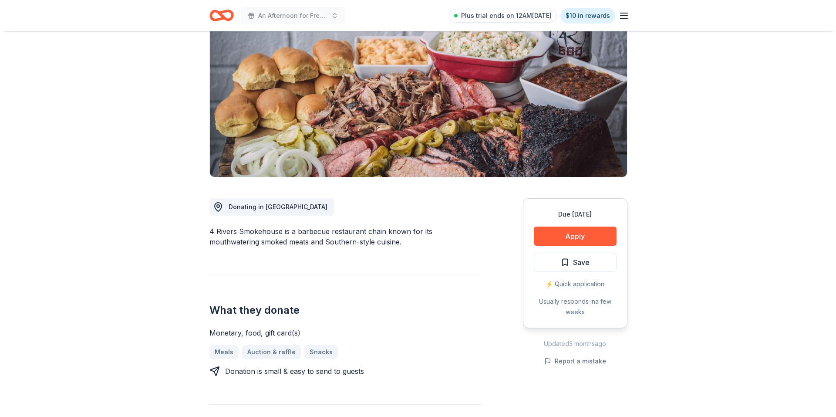
scroll to position [87, 0]
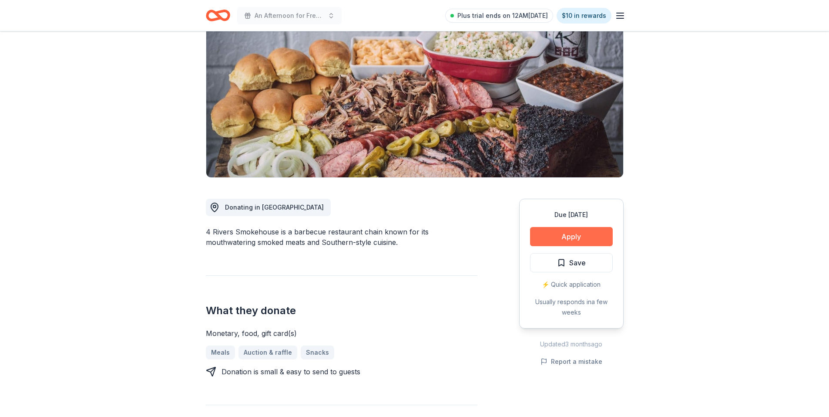
click at [566, 242] on button "Apply" at bounding box center [571, 236] width 83 height 19
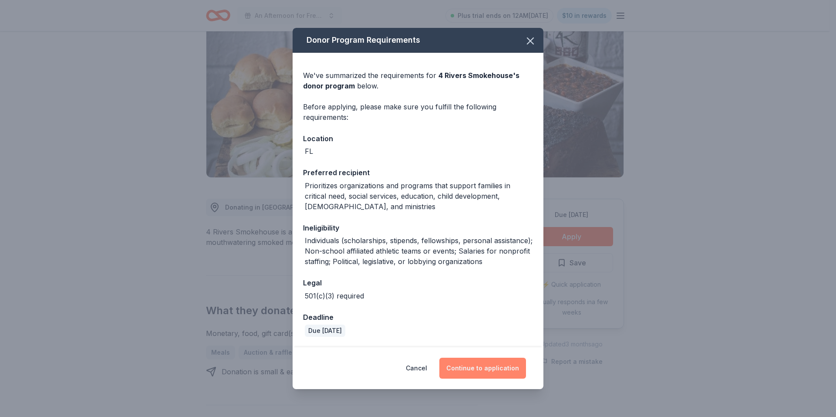
click at [476, 365] on button "Continue to application" at bounding box center [482, 367] width 87 height 21
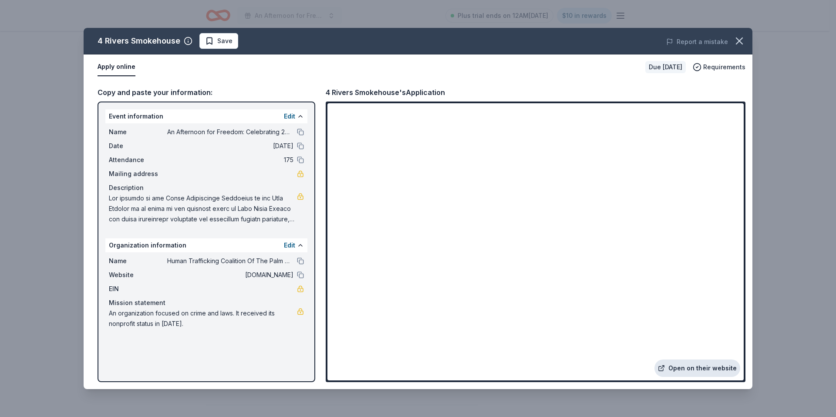
click at [709, 368] on link "Open on their website" at bounding box center [697, 367] width 86 height 17
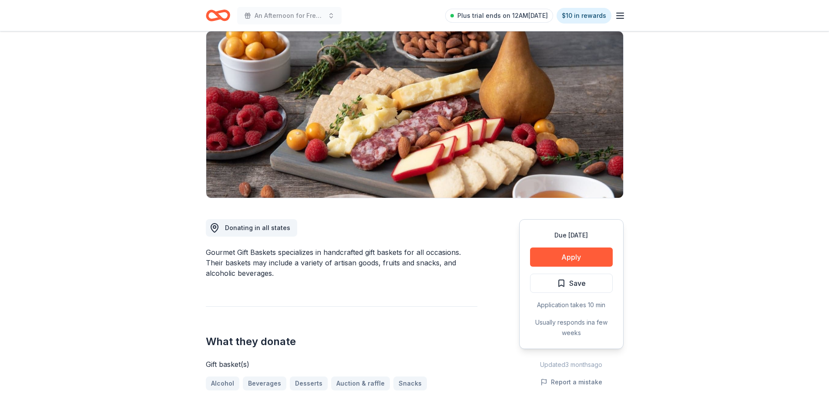
scroll to position [87, 0]
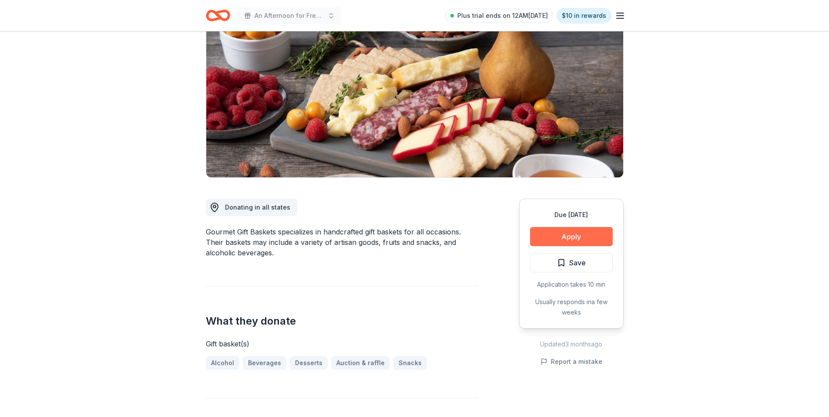
click at [545, 236] on button "Apply" at bounding box center [571, 236] width 83 height 19
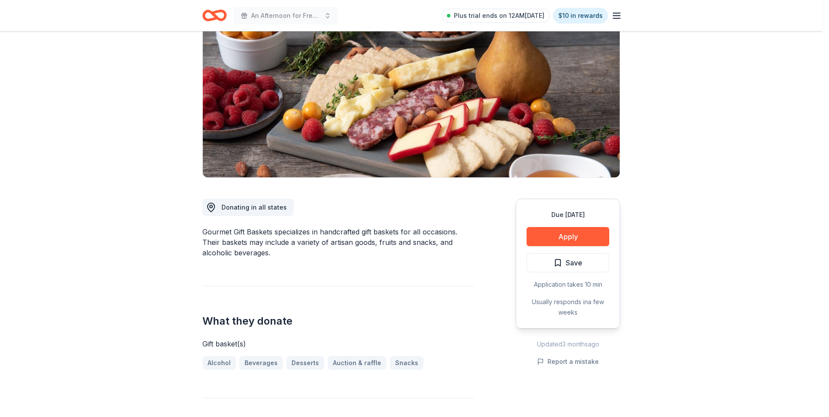
click at [573, 234] on div "Donor Program Requirements We've summarized the requirements for Gourmet Gift B…" at bounding box center [414, 208] width 829 height 417
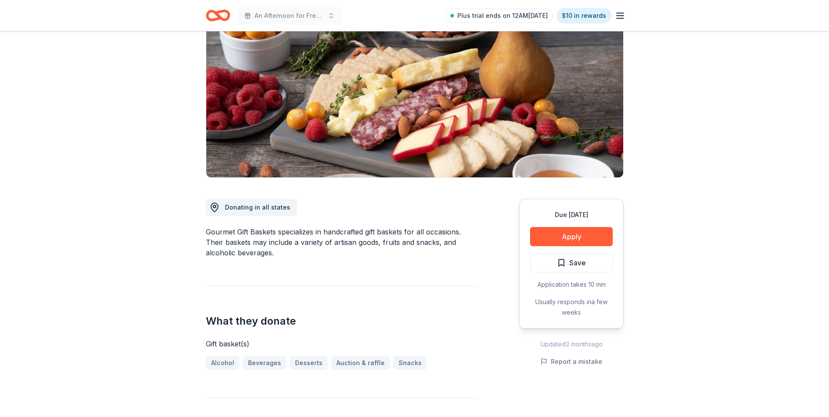
click at [573, 234] on div "Donor Program Requirements We've summarized the requirements for Gourmet Gift B…" at bounding box center [414, 208] width 829 height 417
click at [698, 166] on div "Cancel Continue to application" at bounding box center [414, 208] width 829 height 417
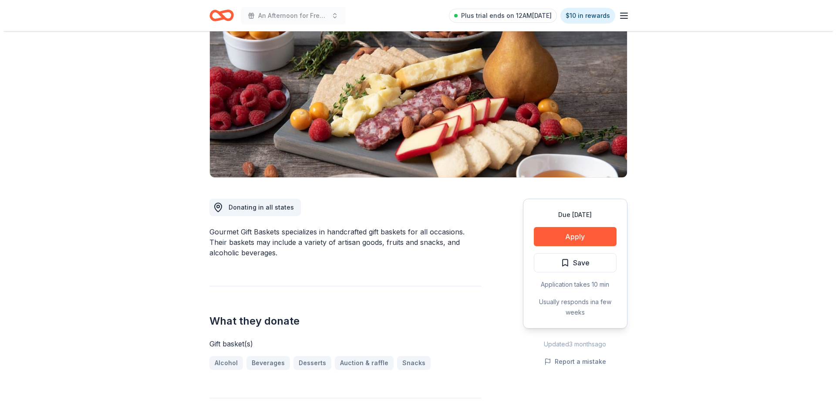
scroll to position [435, 0]
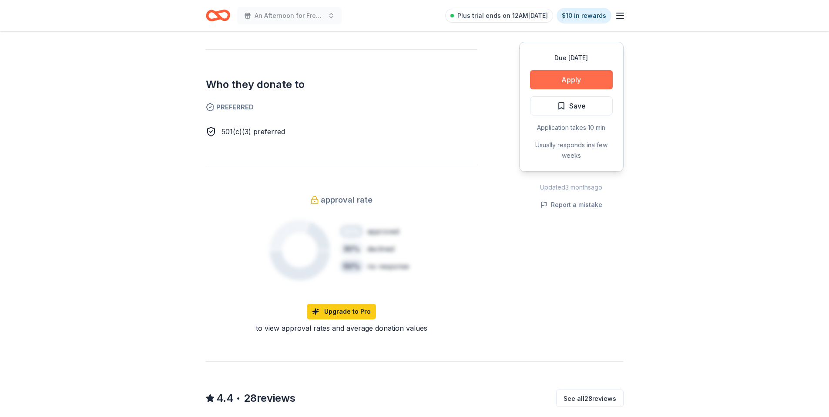
click at [575, 78] on button "Apply" at bounding box center [571, 79] width 83 height 19
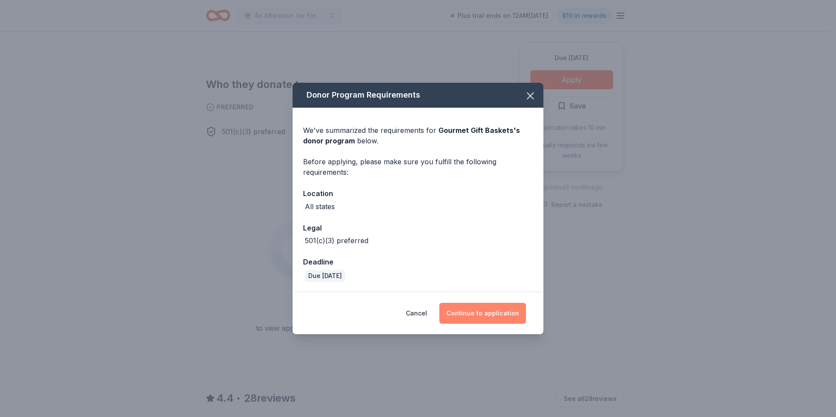
click at [486, 318] on button "Continue to application" at bounding box center [482, 313] width 87 height 21
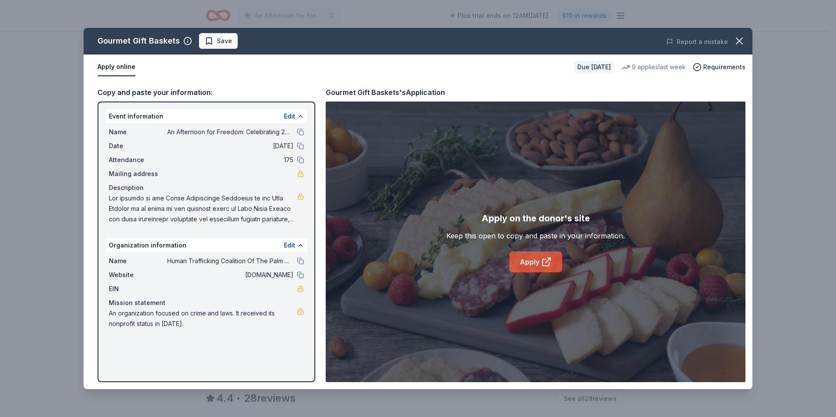
click at [539, 258] on link "Apply" at bounding box center [535, 261] width 53 height 21
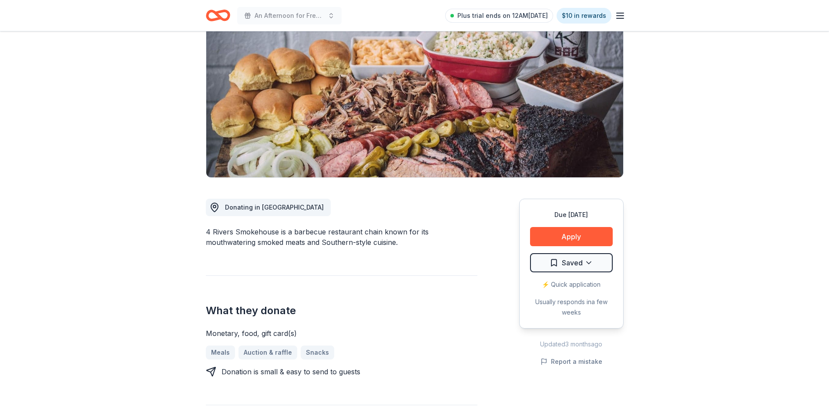
scroll to position [87, 0]
